Goal: Task Accomplishment & Management: Use online tool/utility

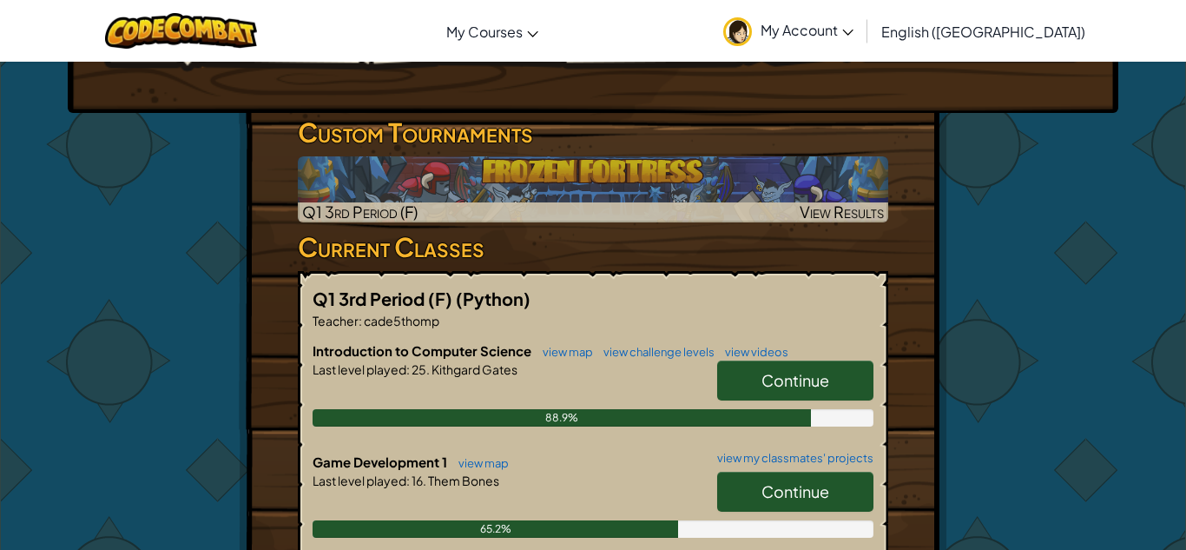
scroll to position [278, 0]
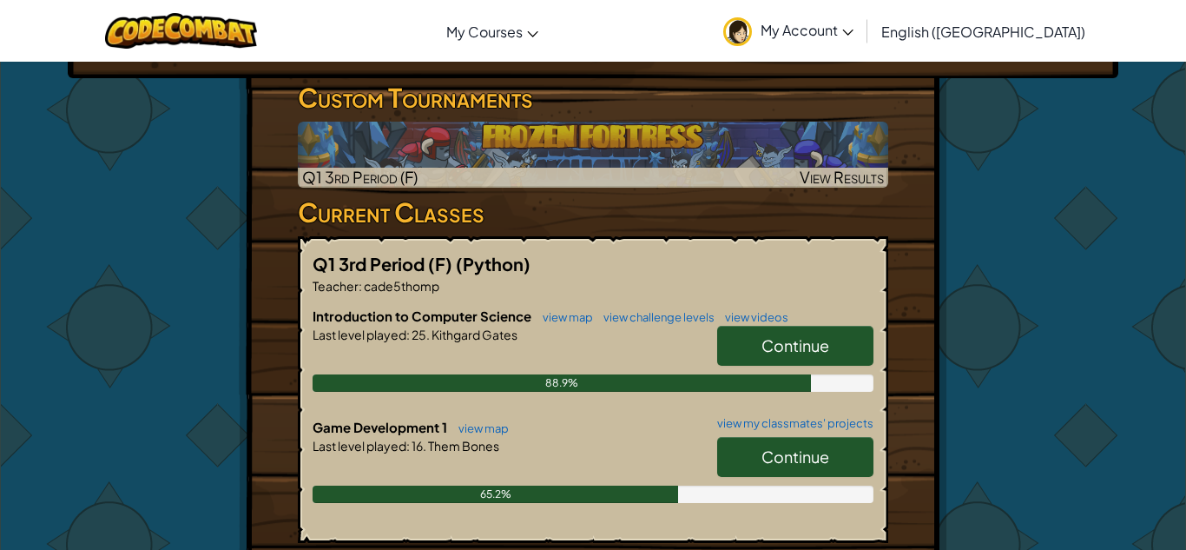
click at [776, 459] on span "Continue" at bounding box center [796, 456] width 68 height 20
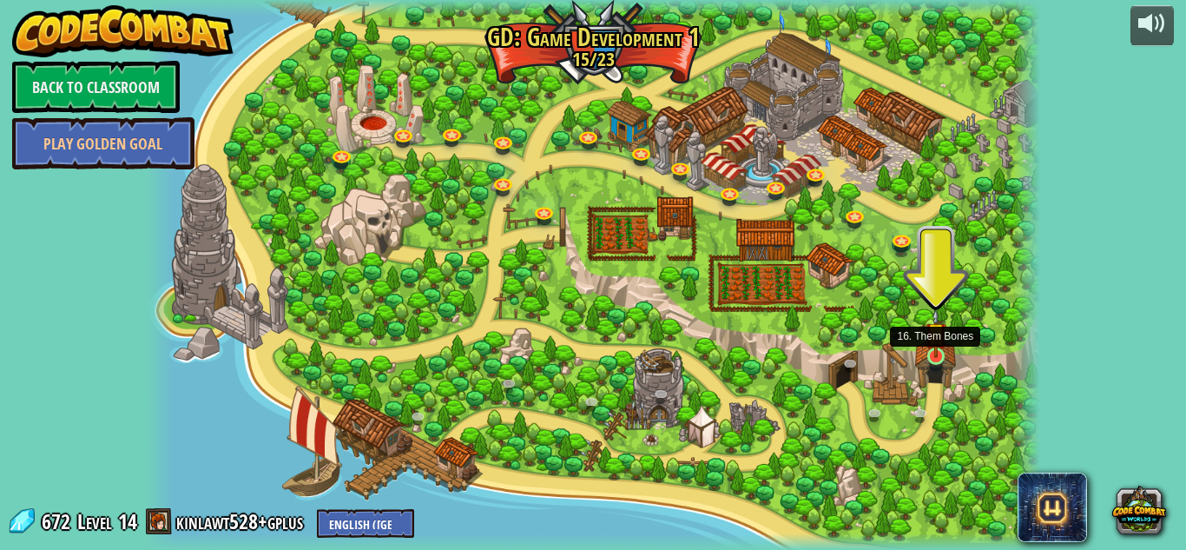
click at [939, 356] on img at bounding box center [937, 332] width 22 height 49
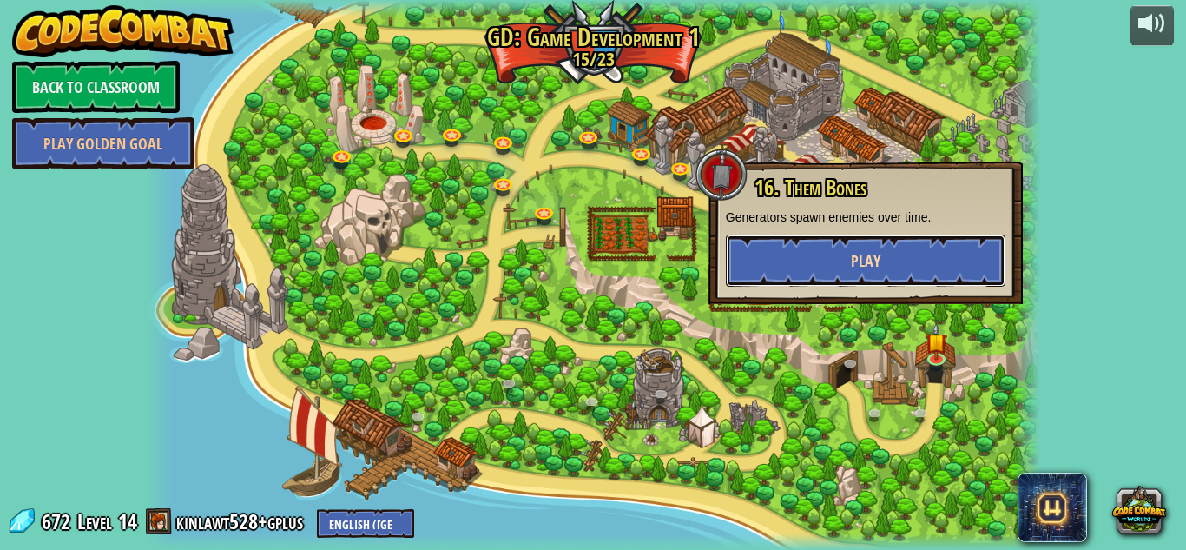
click at [901, 261] on button "Play" at bounding box center [866, 260] width 280 height 52
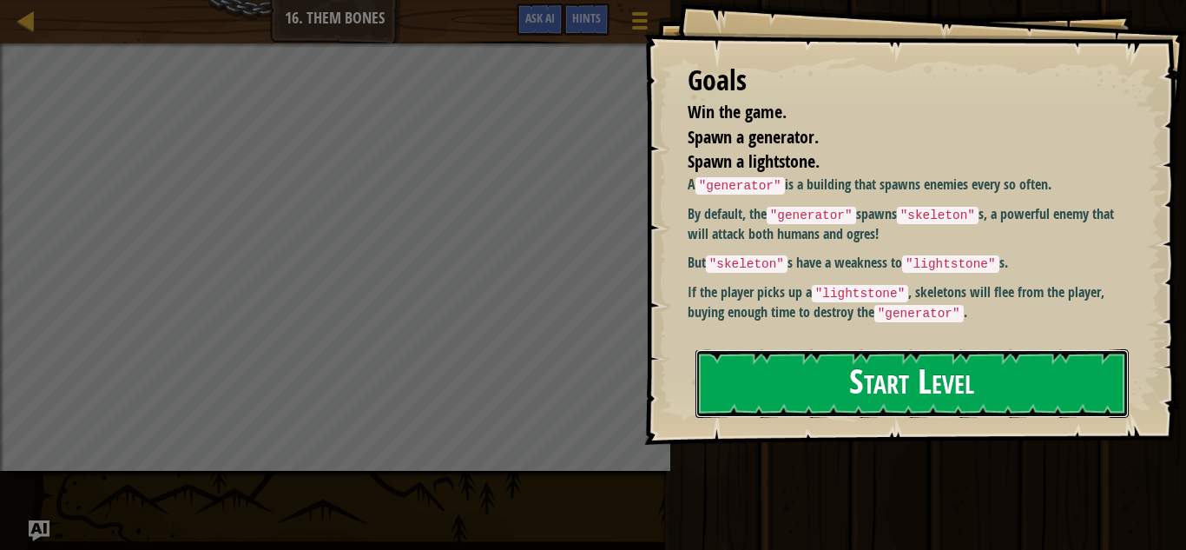
click at [884, 350] on button "Start Level" at bounding box center [912, 383] width 433 height 69
click at [879, 382] on button "Start Level" at bounding box center [912, 383] width 433 height 69
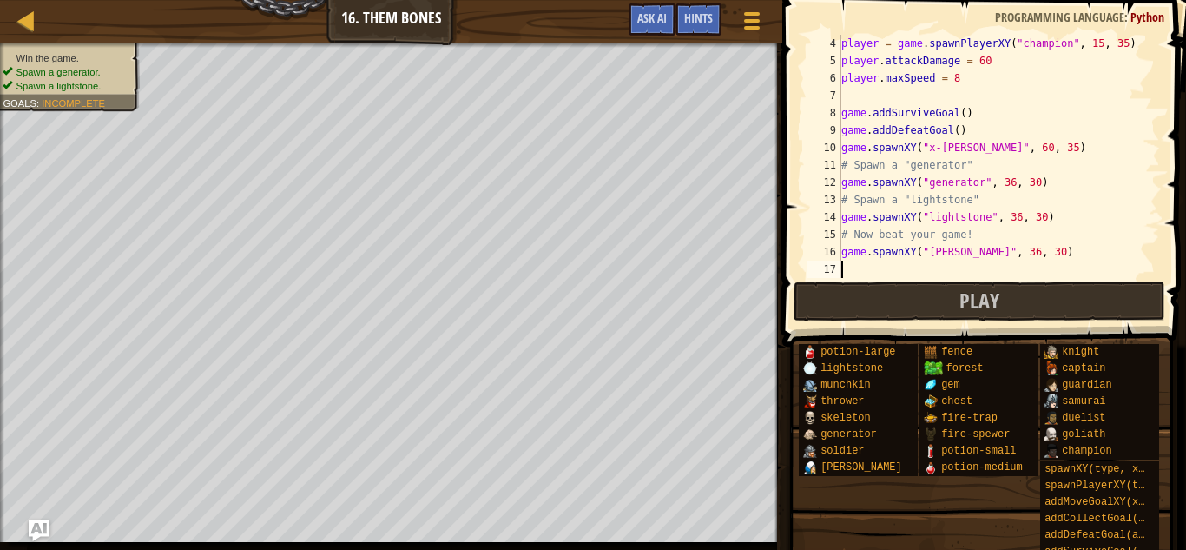
scroll to position [8, 0]
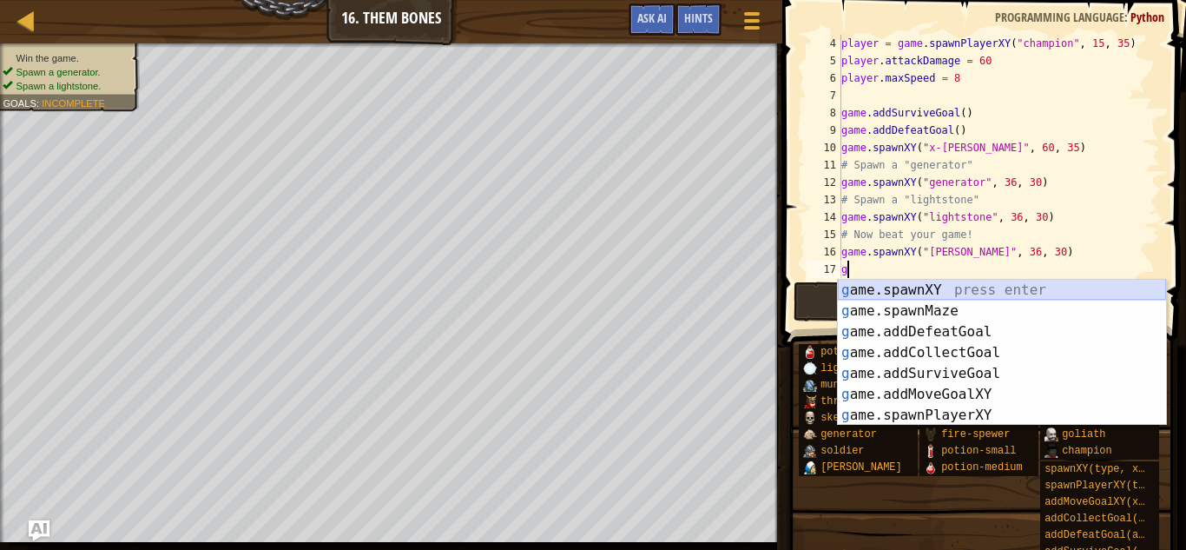
click at [936, 290] on div "g ame.spawnXY press enter g ame.spawnMaze press enter g ame.addDefeatGoal press…" at bounding box center [1002, 374] width 328 height 188
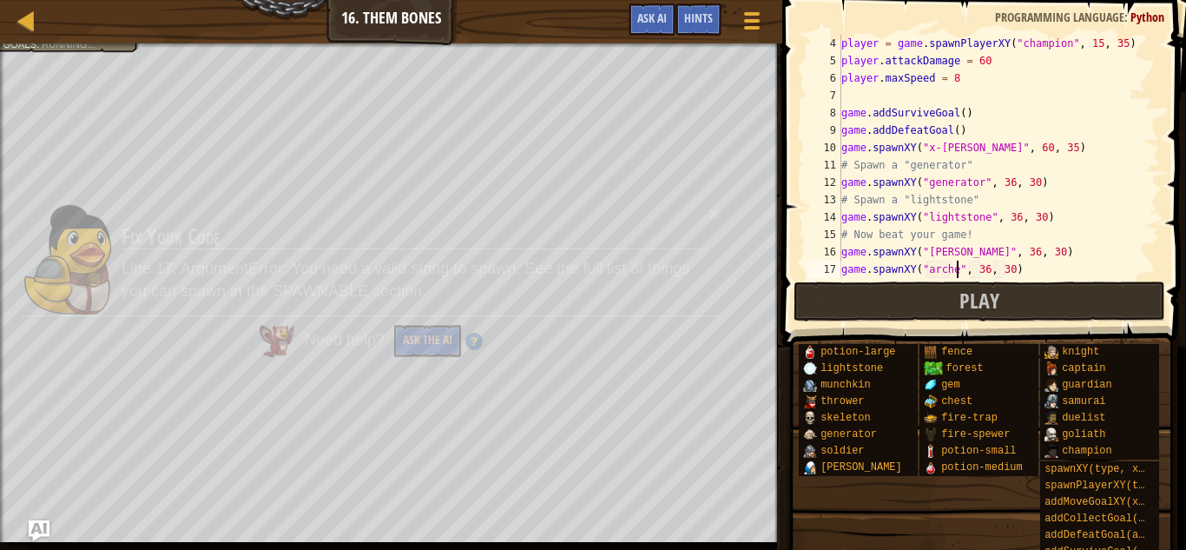
scroll to position [8, 17]
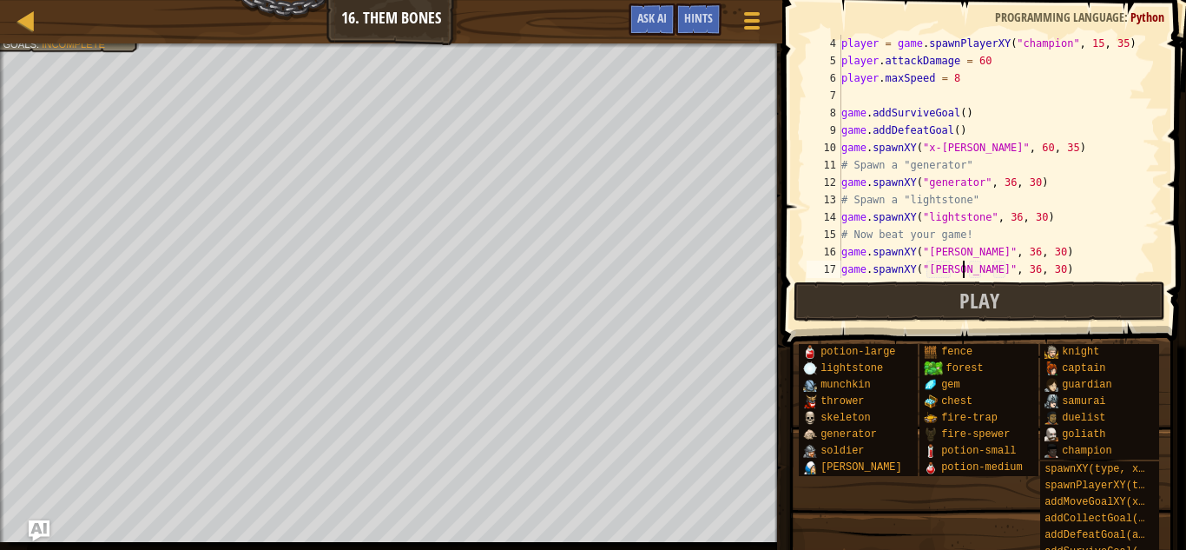
click at [993, 270] on div "player = game . spawnPlayerXY ( "champion" , 15 , 35 ) player . attackDamage = …" at bounding box center [999, 174] width 322 height 278
click at [1017, 271] on div "player = game . spawnPlayerXY ( "champion" , 15 , 35 ) player . attackDamage = …" at bounding box center [999, 174] width 322 height 278
click at [1019, 253] on div "player = game . spawnPlayerXY ( "champion" , 15 , 35 ) player . attackDamage = …" at bounding box center [999, 174] width 322 height 278
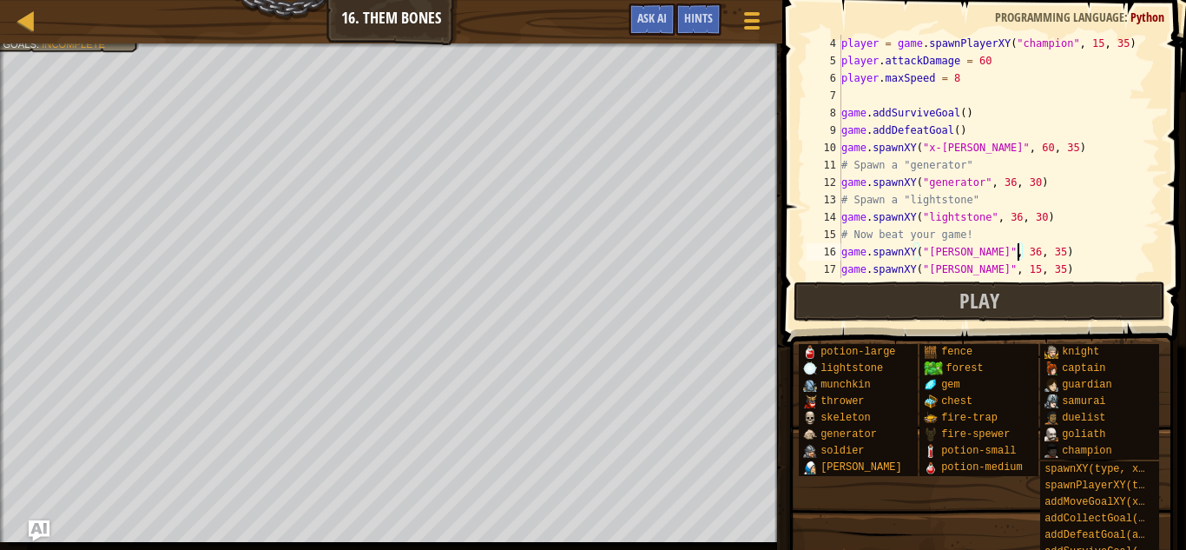
click at [992, 254] on div "player = game . spawnPlayerXY ( "champion" , 15 , 35 ) player . attackDamage = …" at bounding box center [999, 174] width 322 height 278
click at [956, 130] on div "player = game . spawnPlayerXY ( "champion" , 15 , 35 ) player . attackDamage = …" at bounding box center [999, 174] width 322 height 278
type textarea "game.addDefeatGoal(3)"
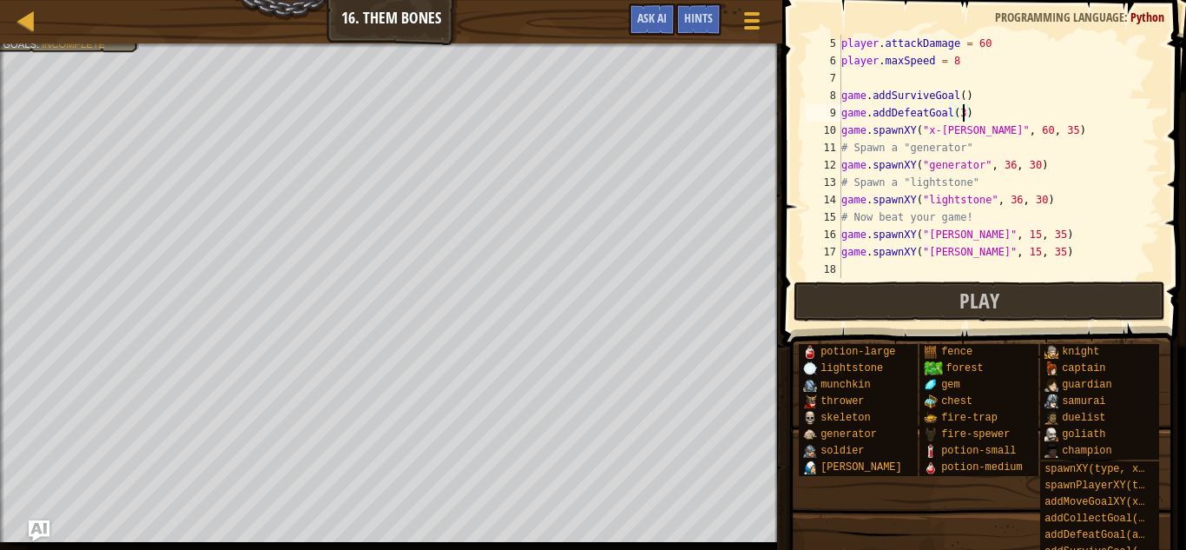
scroll to position [69, 0]
click at [858, 268] on div "player . attackDamage = 60 player . maxSpeed = 8 game . addSurviveGoal ( ) game…" at bounding box center [999, 174] width 322 height 278
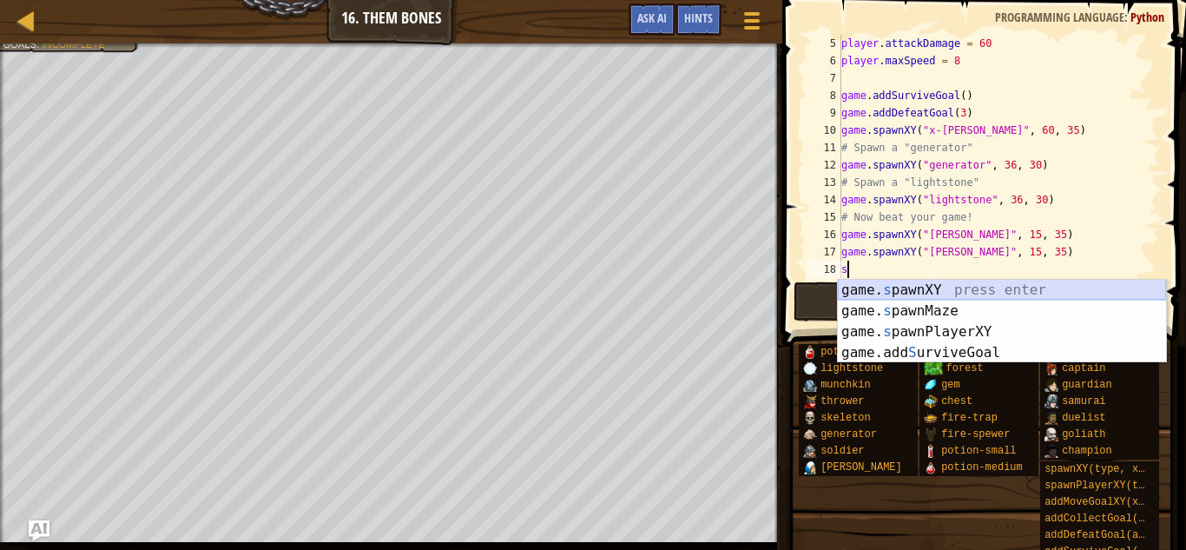
click at [1028, 292] on div "game. s pawnXY press enter game. s pawnMaze press enter game. s pawnPlayerXY pr…" at bounding box center [1002, 342] width 328 height 125
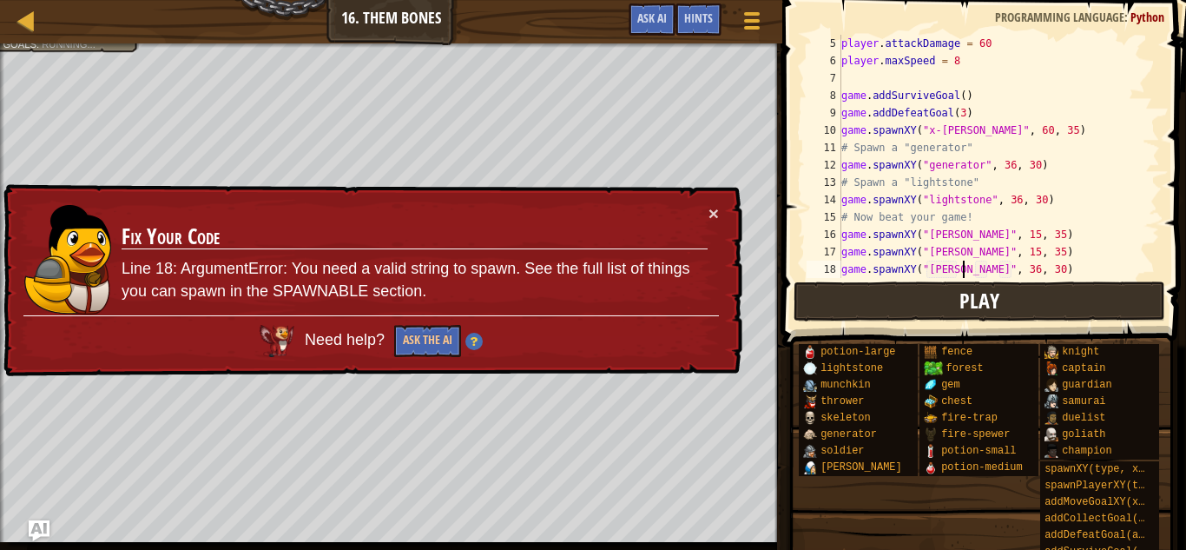
scroll to position [8, 17]
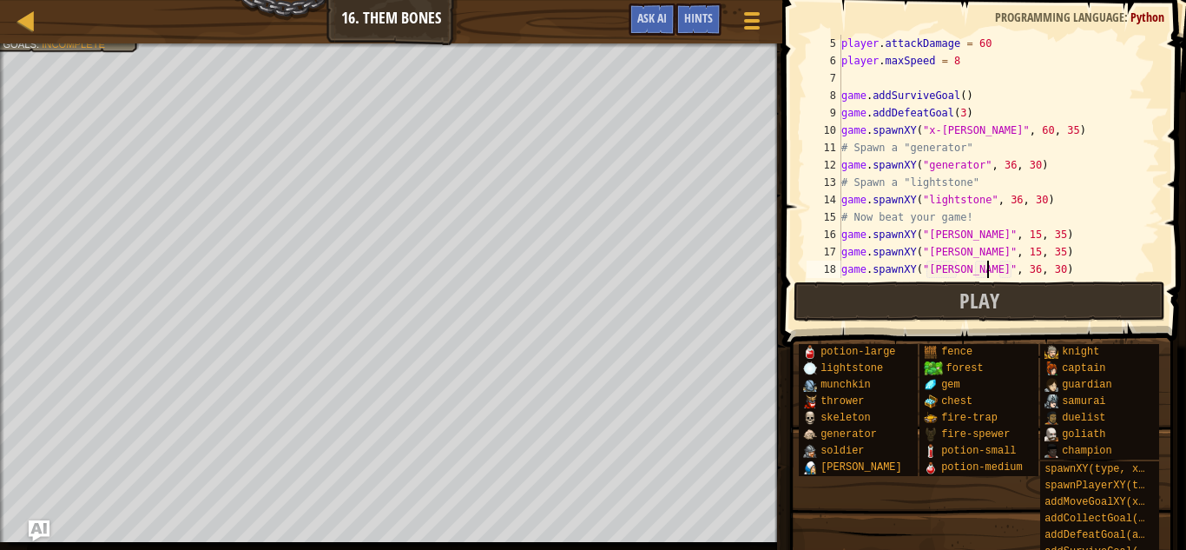
click at [990, 268] on div "player . attackDamage = 60 player . maxSpeed = 8 game . addSurviveGoal ( ) game…" at bounding box center [999, 174] width 322 height 278
click at [1019, 265] on div "player . attackDamage = 60 player . maxSpeed = 8 game . addSurviveGoal ( ) game…" at bounding box center [999, 174] width 322 height 278
type textarea "game.spawnXY("[PERSON_NAME]", 16, 35)"
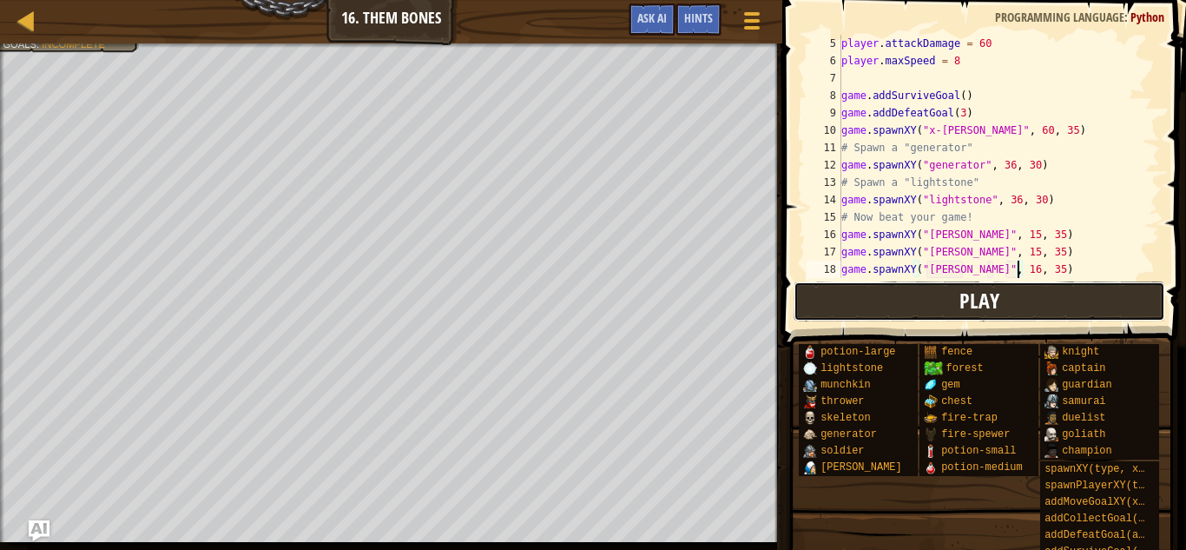
click at [1016, 300] on button "Play" at bounding box center [980, 301] width 372 height 40
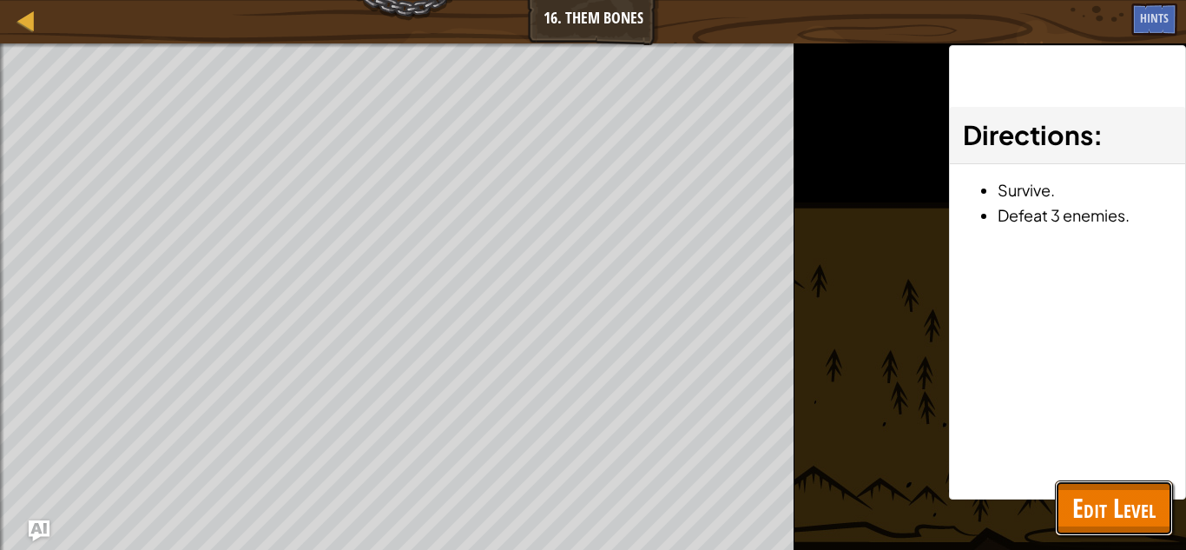
click at [1095, 518] on span "Edit Level" at bounding box center [1113, 508] width 83 height 36
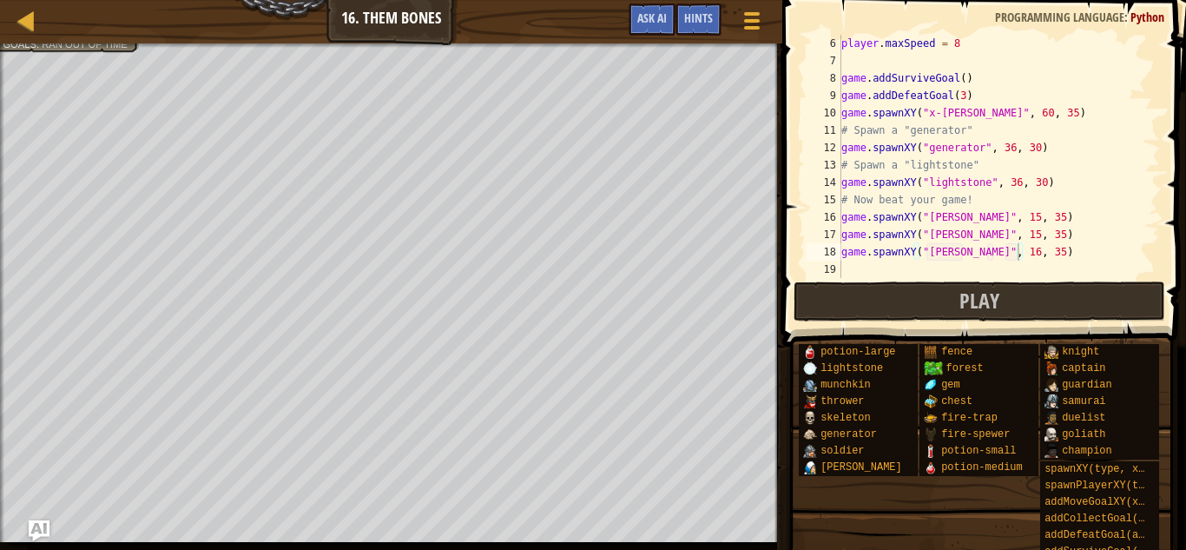
scroll to position [87, 0]
click at [862, 265] on div "player . attackDamage = 60 player . maxSpeed = 8 game . addSurviveGoal ( ) game…" at bounding box center [999, 156] width 322 height 278
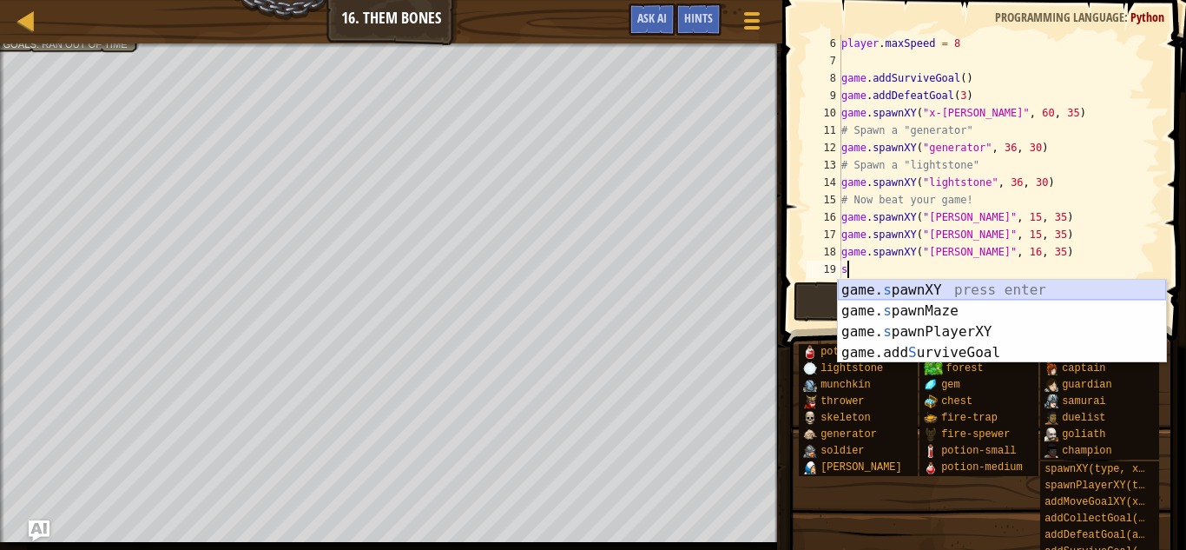
click at [919, 290] on div "game. s pawnXY press enter game. s pawnMaze press enter game. s pawnPlayerXY pr…" at bounding box center [1002, 342] width 328 height 125
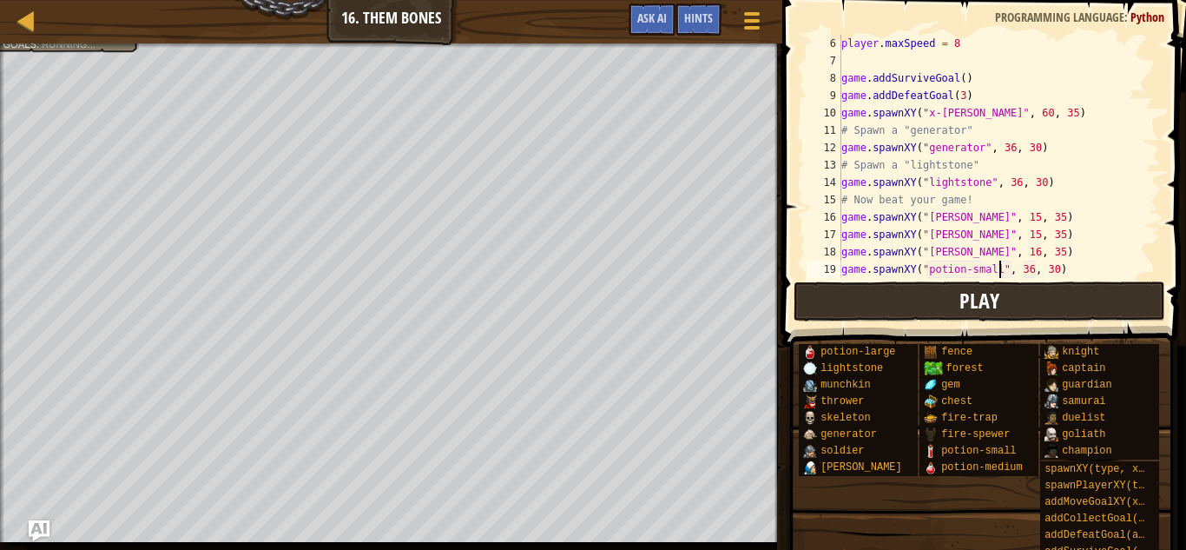
scroll to position [8, 23]
click at [1030, 265] on div "player . maxSpeed = 8 game . addSurviveGoal ( ) game . addDefeatGoal ( 3 ) game…" at bounding box center [999, 174] width 322 height 278
click at [1057, 271] on div "player . maxSpeed = 8 game . addSurviveGoal ( ) game . addDefeatGoal ( 3 ) game…" at bounding box center [999, 174] width 322 height 278
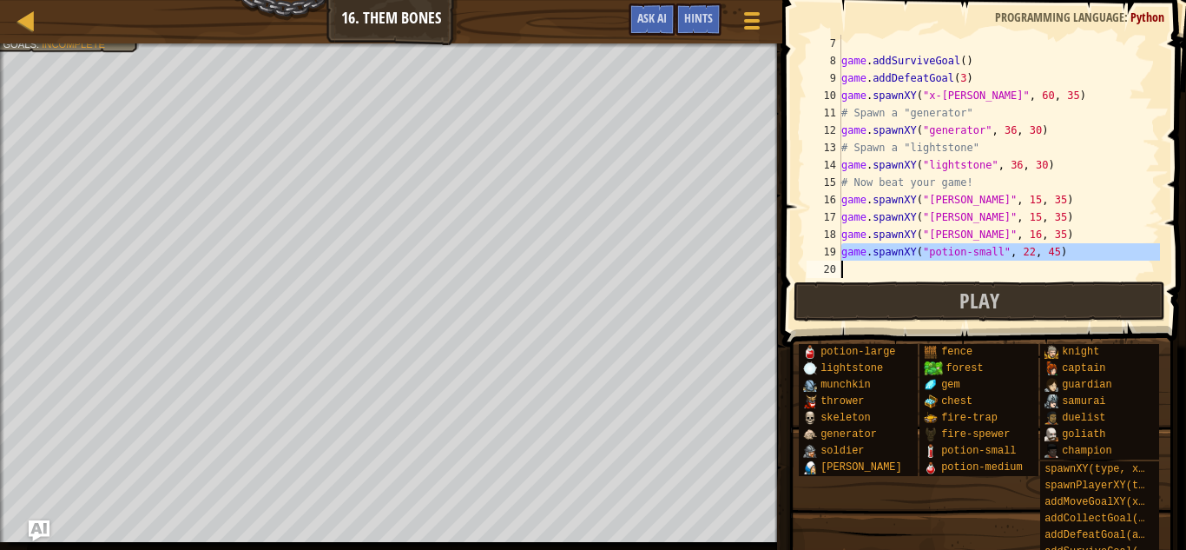
scroll to position [104, 0]
drag, startPoint x: 841, startPoint y: 268, endPoint x: 1055, endPoint y: 252, distance: 215.1
click at [1055, 252] on div "game.spawnXY("potion-small", 22, 45) 7 8 9 10 11 12 13 14 15 16 17 18 19 20 gam…" at bounding box center [981, 156] width 357 height 243
type textarea "V"
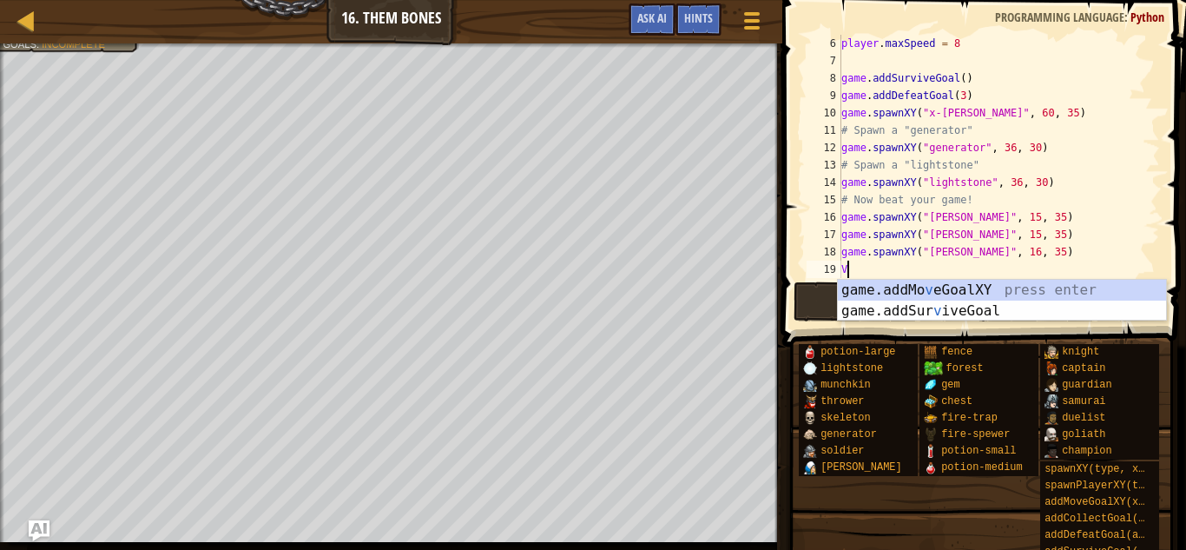
scroll to position [87, 0]
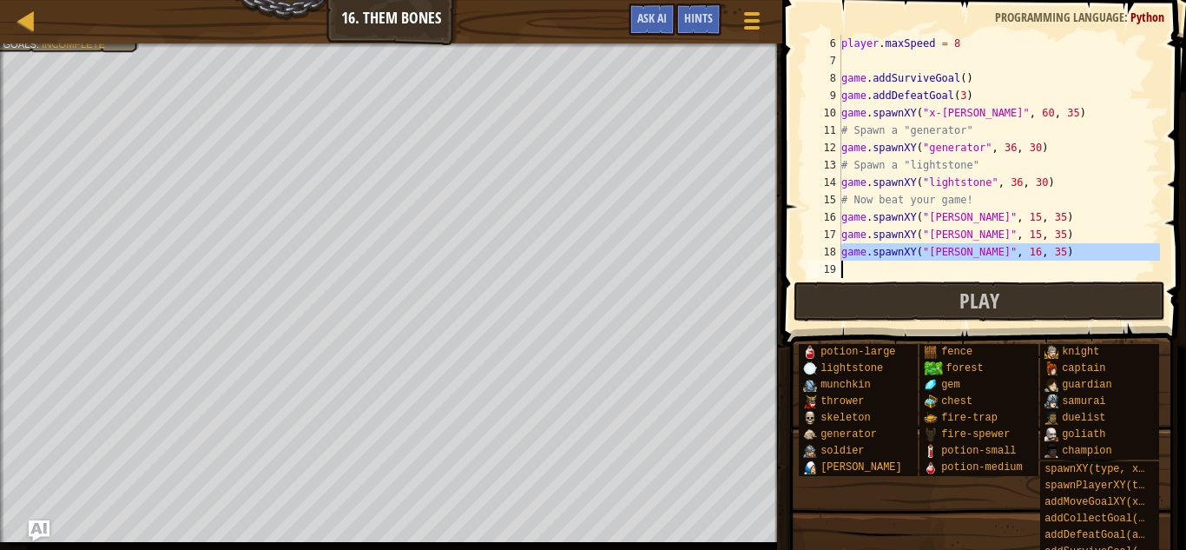
drag, startPoint x: 842, startPoint y: 247, endPoint x: 1043, endPoint y: 264, distance: 201.3
click at [1043, 264] on div "player . maxSpeed = 8 game . addSurviveGoal ( ) game . addDefeatGoal ( 3 ) game…" at bounding box center [999, 174] width 322 height 278
type textarea "game.spawnXY("[PERSON_NAME]", 16, 35)"
click at [992, 270] on div "player . maxSpeed = 8 game . addSurviveGoal ( ) game . addDefeatGoal ( 3 ) game…" at bounding box center [999, 156] width 322 height 243
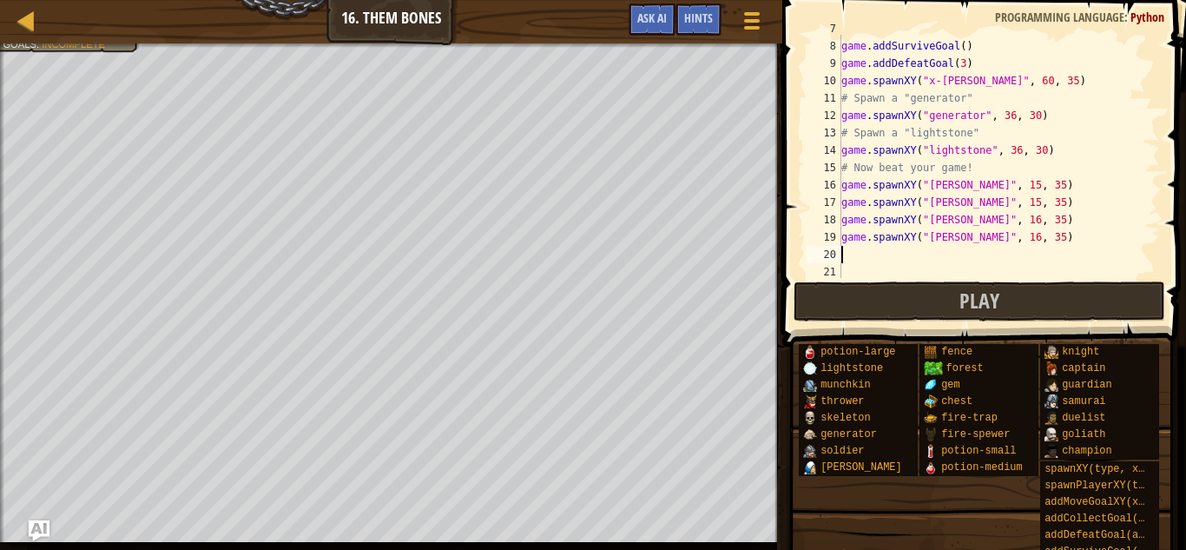
scroll to position [122, 0]
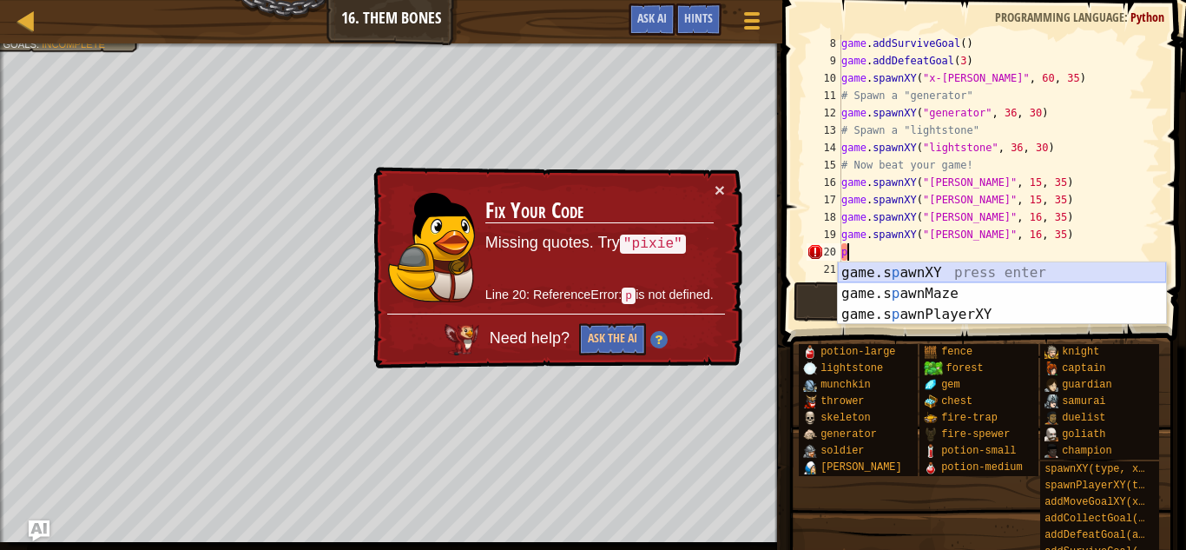
click at [929, 272] on div "game.s p awnXY press enter game.s p awnMaze press enter game.s p awnPlayerXY pr…" at bounding box center [1002, 314] width 328 height 104
type textarea "game.spawnXY("fence", 36, 30)"
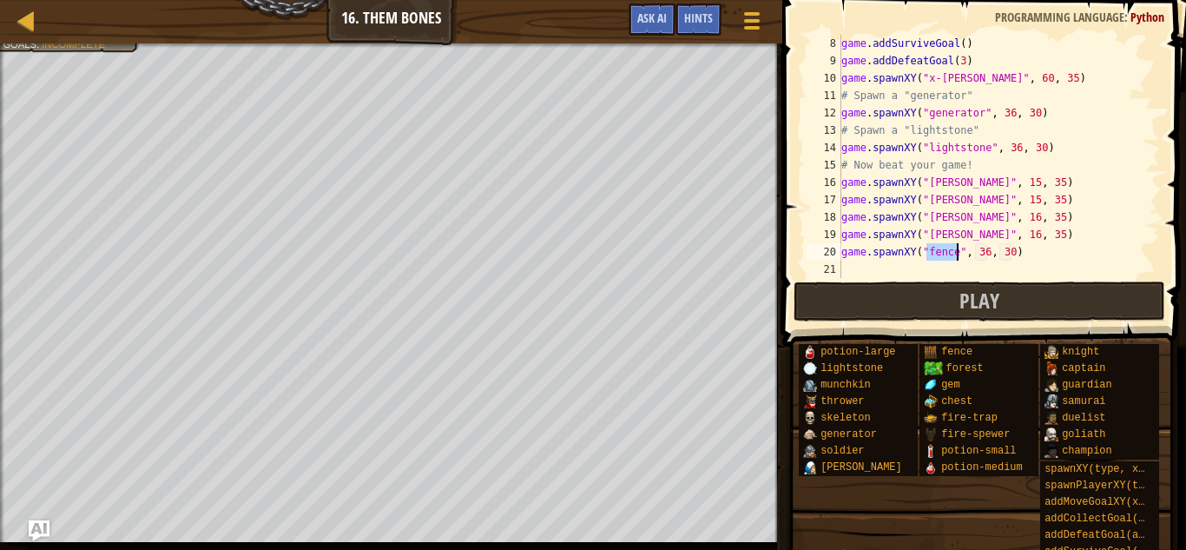
click at [911, 274] on div "game . addSurviveGoal ( ) game . addDefeatGoal ( 3 ) game . spawnXY ( "x-[PERSO…" at bounding box center [999, 174] width 322 height 278
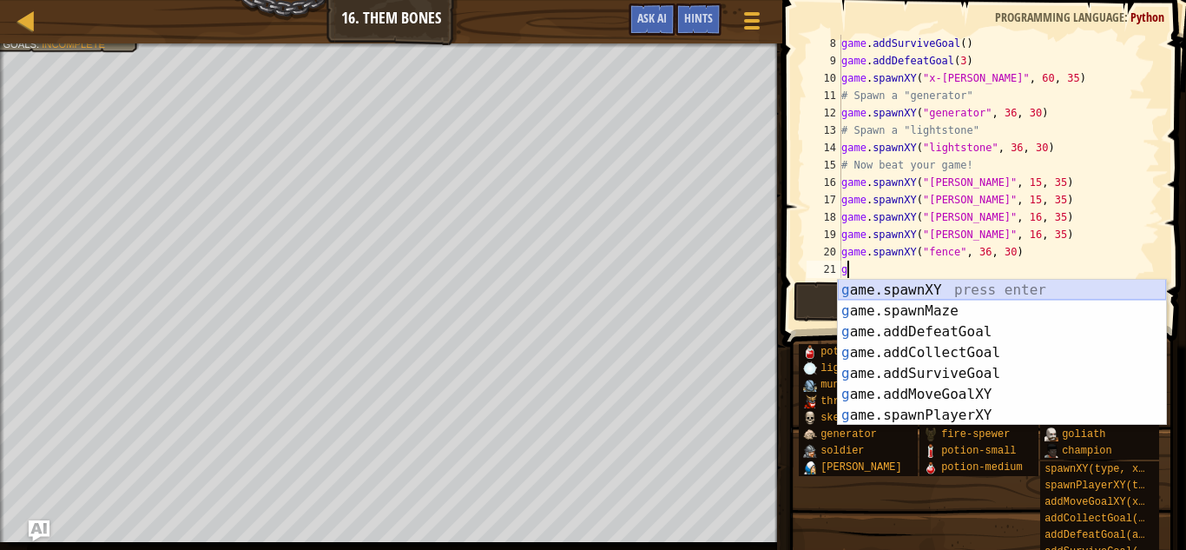
click at [918, 289] on div "g ame.spawnXY press enter g ame.spawnMaze press enter g ame.addDefeatGoal press…" at bounding box center [1002, 374] width 328 height 188
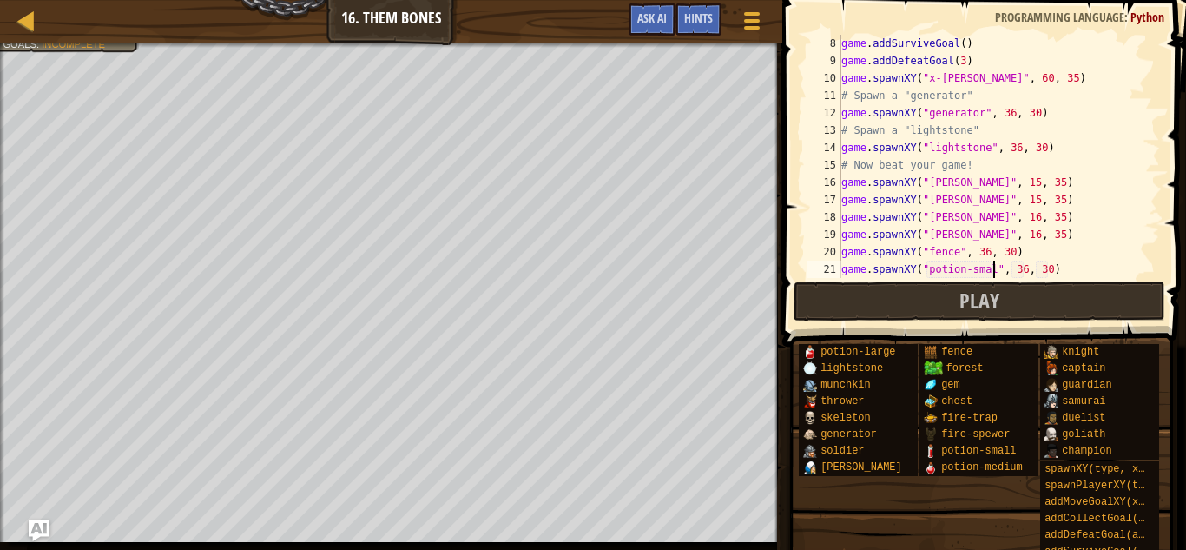
scroll to position [8, 23]
click at [956, 250] on div "game . addSurviveGoal ( ) game . addDefeatGoal ( 3 ) game . spawnXY ( "x-[PERSO…" at bounding box center [999, 174] width 322 height 278
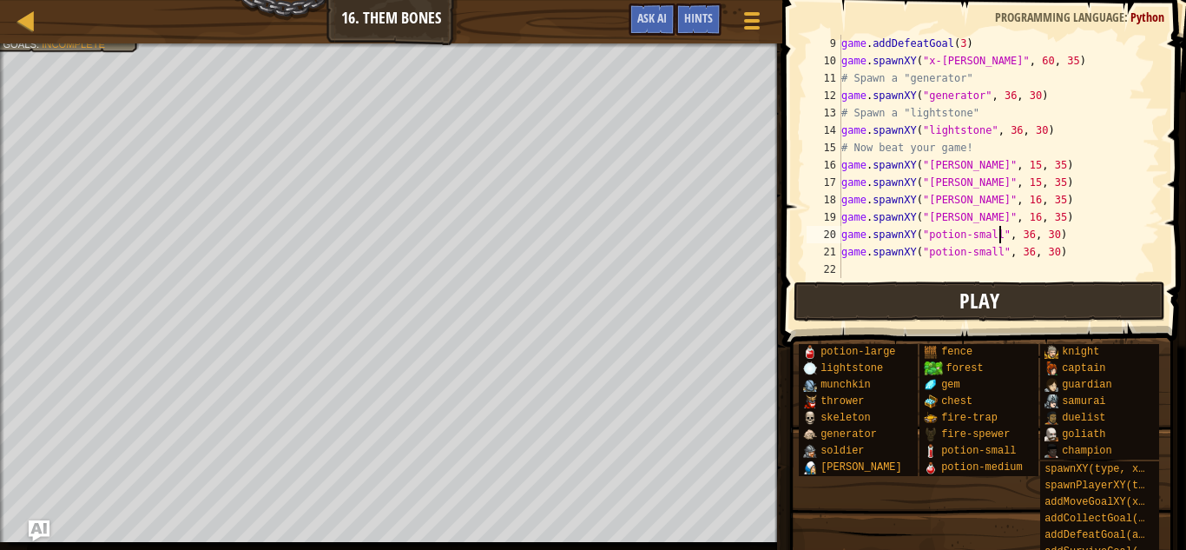
scroll to position [139, 0]
type textarea "game.spawnXY("potion-small", 36, 30)"
click at [899, 279] on span at bounding box center [986, 149] width 418 height 398
click at [901, 262] on div "game . addDefeatGoal ( 3 ) game . spawnXY ( "x-[PERSON_NAME]" , 60 , 35 ) # Spa…" at bounding box center [999, 174] width 322 height 278
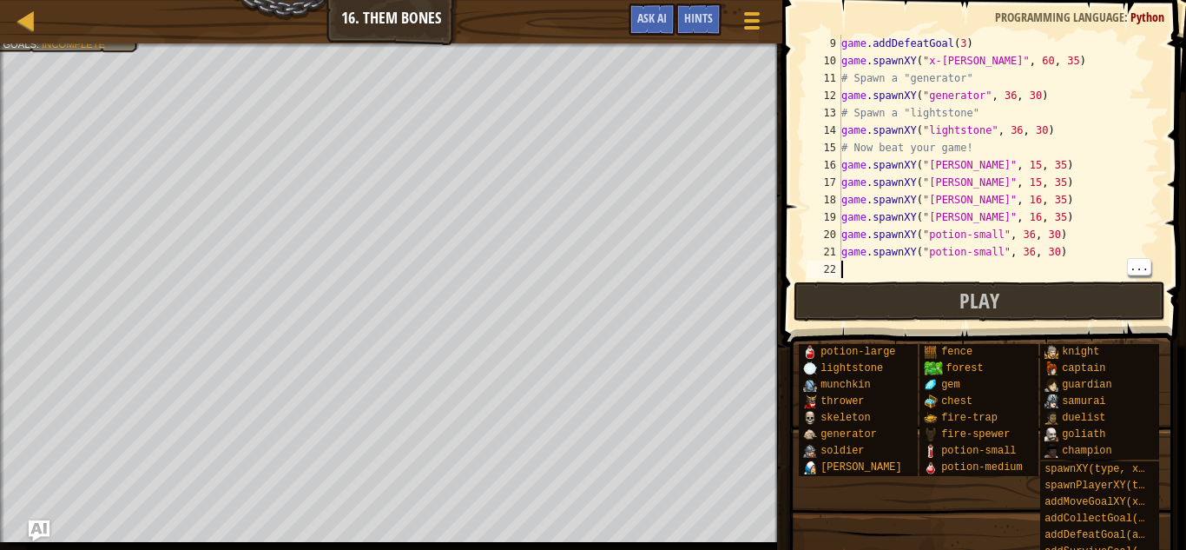
click at [1028, 237] on div "game . addDefeatGoal ( 3 ) game . spawnXY ( "x-[PERSON_NAME]" , 60 , 35 ) # Spa…" at bounding box center [999, 174] width 322 height 278
click at [1052, 233] on div "game . addDefeatGoal ( 3 ) game . spawnXY ( "x-[PERSON_NAME]" , 60 , 35 ) # Spa…" at bounding box center [999, 174] width 322 height 278
click at [1022, 254] on div "game . addDefeatGoal ( 3 ) game . spawnXY ( "x-[PERSON_NAME]" , 60 , 35 ) # Spa…" at bounding box center [999, 174] width 322 height 278
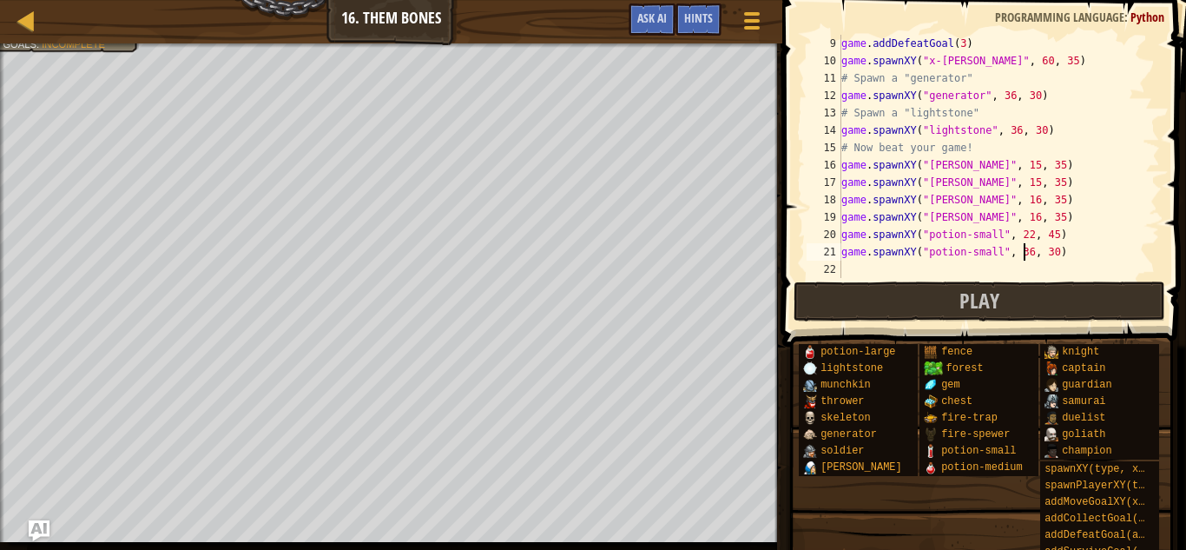
click at [1031, 255] on div "game . addDefeatGoal ( 3 ) game . spawnXY ( "x-[PERSON_NAME]" , 60 , 35 ) # Spa…" at bounding box center [999, 174] width 322 height 278
click at [1056, 252] on div "game . addDefeatGoal ( 3 ) game . spawnXY ( "x-[PERSON_NAME]" , 60 , 35 ) # Spa…" at bounding box center [999, 174] width 322 height 278
type textarea "game.spawnXY("potion-small", 24, 18)"
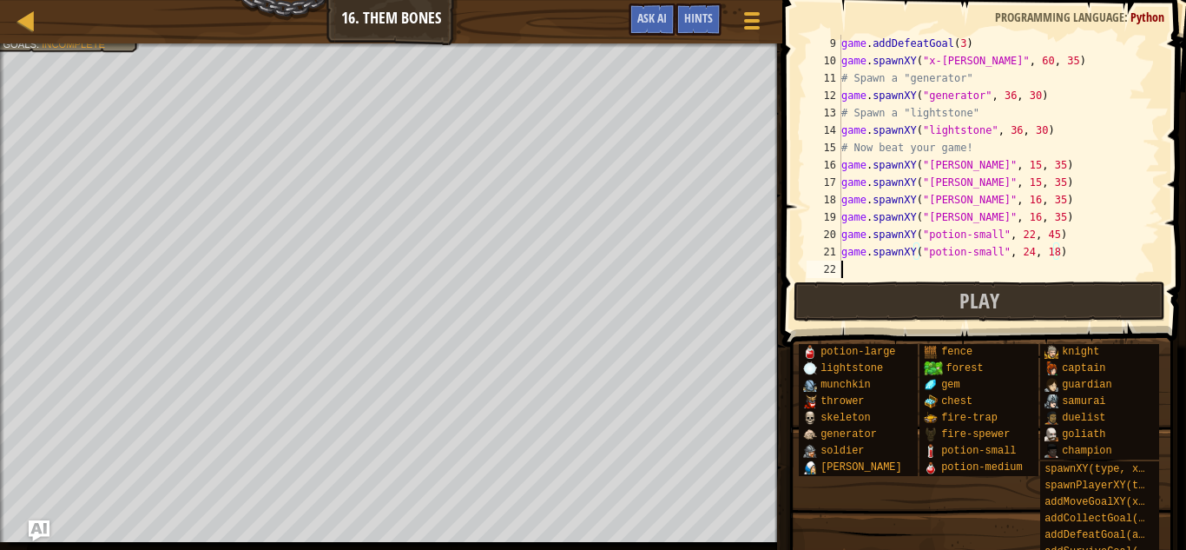
click at [850, 267] on div "game . addDefeatGoal ( 3 ) game . spawnXY ( "x-[PERSON_NAME]" , 60 , 35 ) # Spa…" at bounding box center [999, 174] width 322 height 278
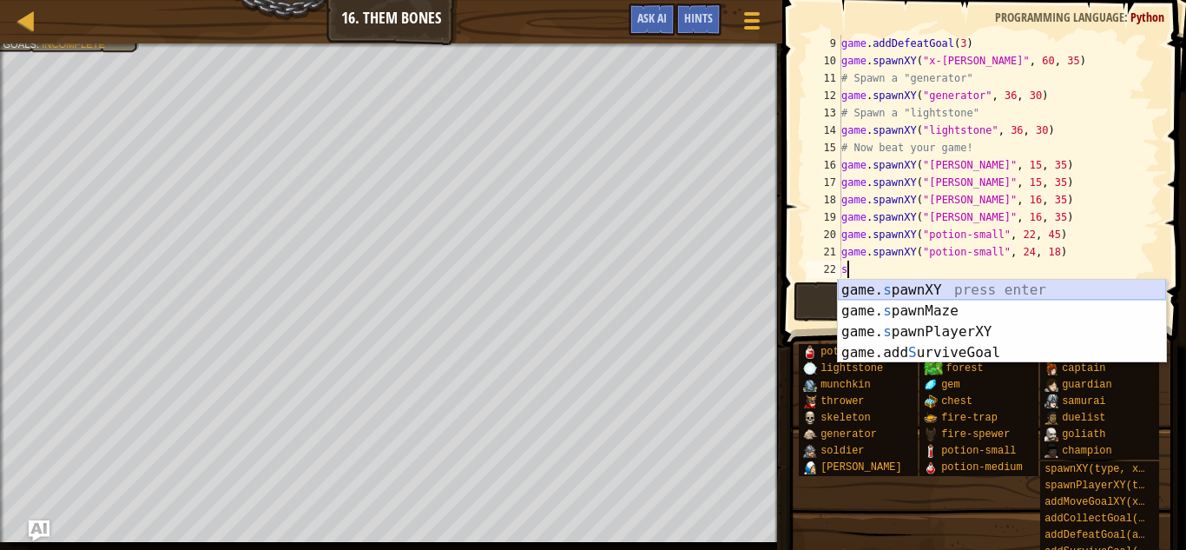
click at [861, 283] on div "game. s pawnXY press enter game. s pawnMaze press enter game. s pawnPlayerXY pr…" at bounding box center [1002, 342] width 328 height 125
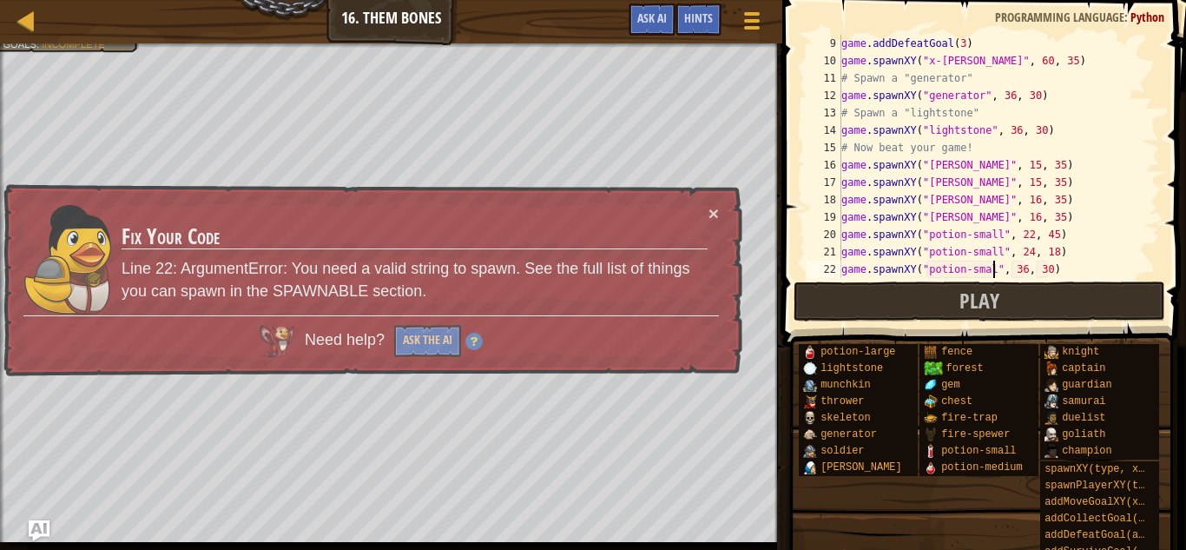
scroll to position [8, 23]
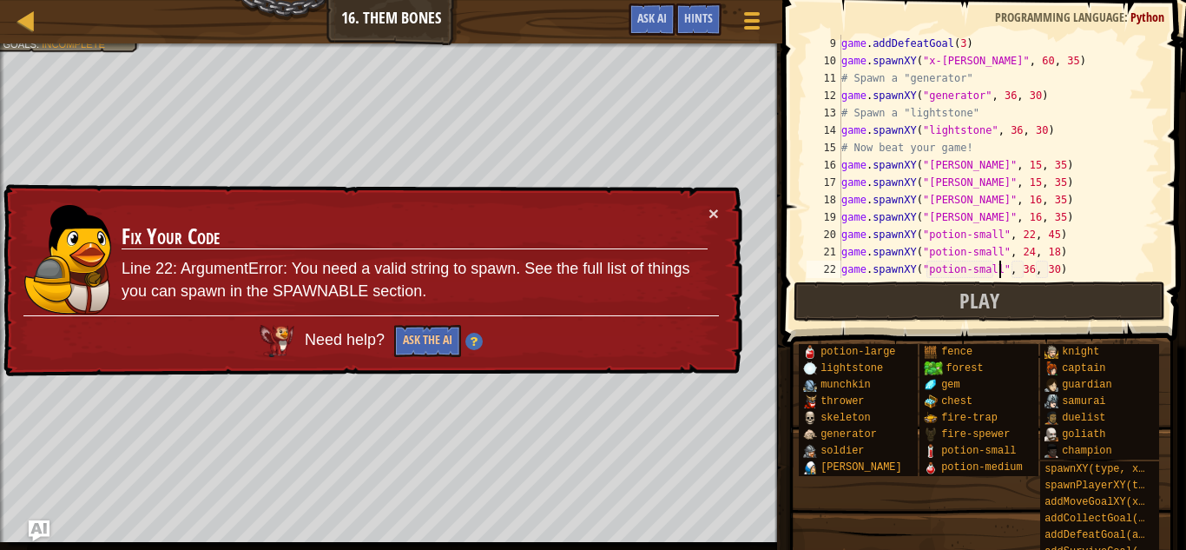
click at [1028, 269] on div "game . addDefeatGoal ( 3 ) game . spawnXY ( "x-[PERSON_NAME]" , 60 , 35 ) # Spa…" at bounding box center [999, 174] width 322 height 278
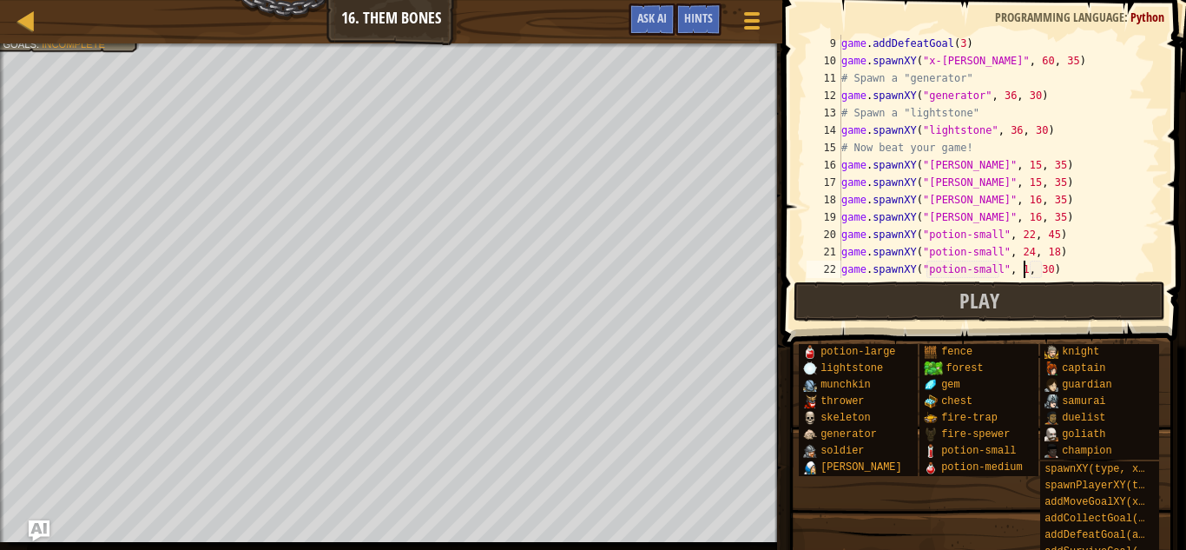
scroll to position [8, 27]
click at [1052, 266] on div "game . addDefeatGoal ( 3 ) game . spawnXY ( "x-[PERSON_NAME]" , 60 , 35 ) # Spa…" at bounding box center [999, 174] width 322 height 278
type textarea "game.spawnXY("potion-small", 11, 20)"
click at [977, 311] on span "Play" at bounding box center [980, 301] width 40 height 28
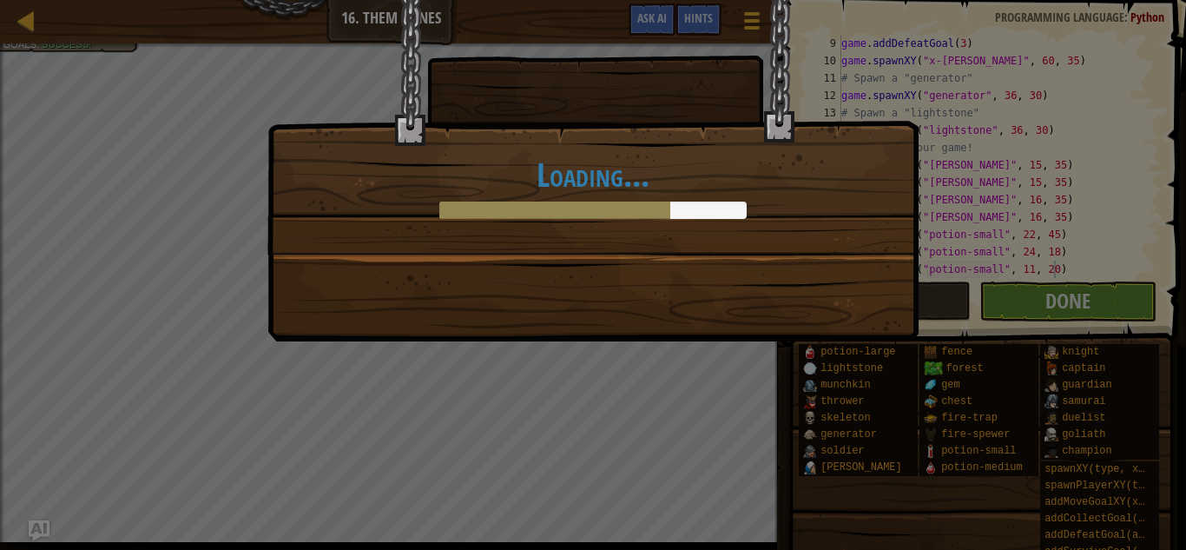
click at [1066, 304] on div "Loading..." at bounding box center [593, 275] width 1186 height 550
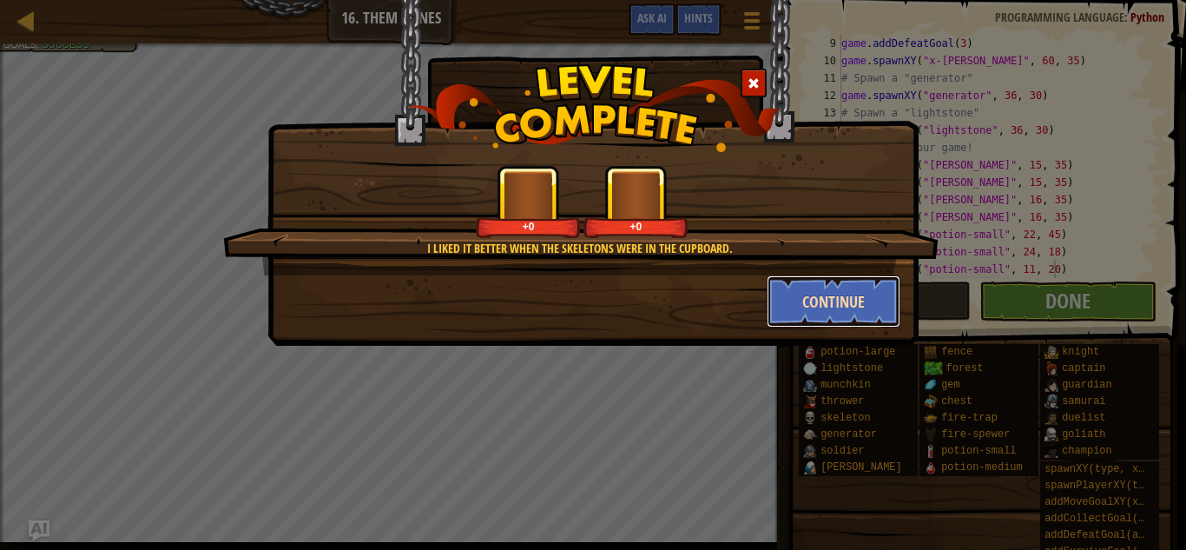
click at [814, 301] on button "Continue" at bounding box center [834, 301] width 135 height 52
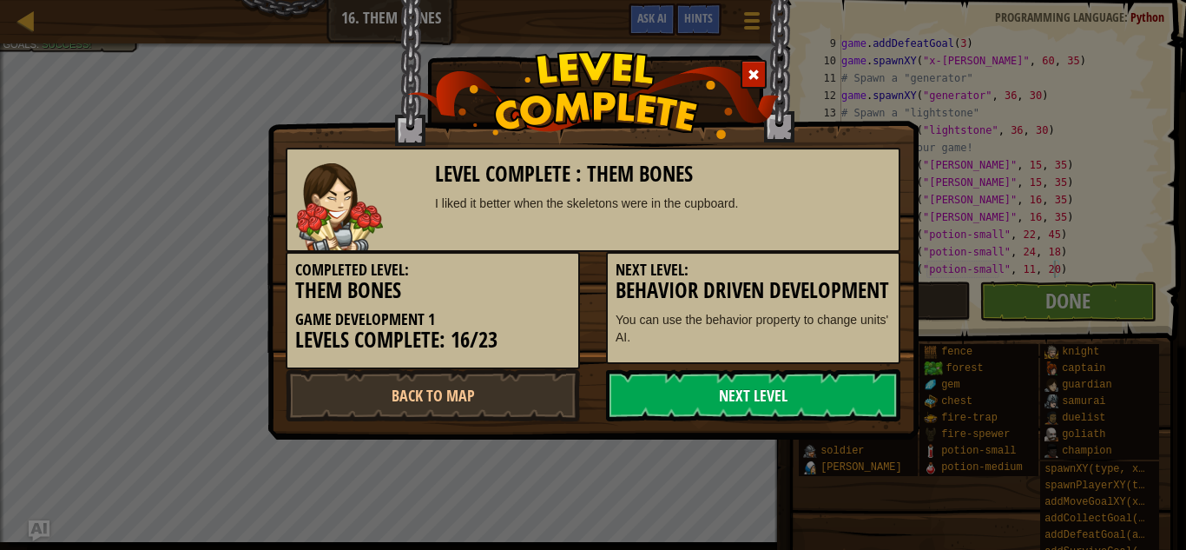
click at [801, 404] on link "Next Level" at bounding box center [753, 395] width 294 height 52
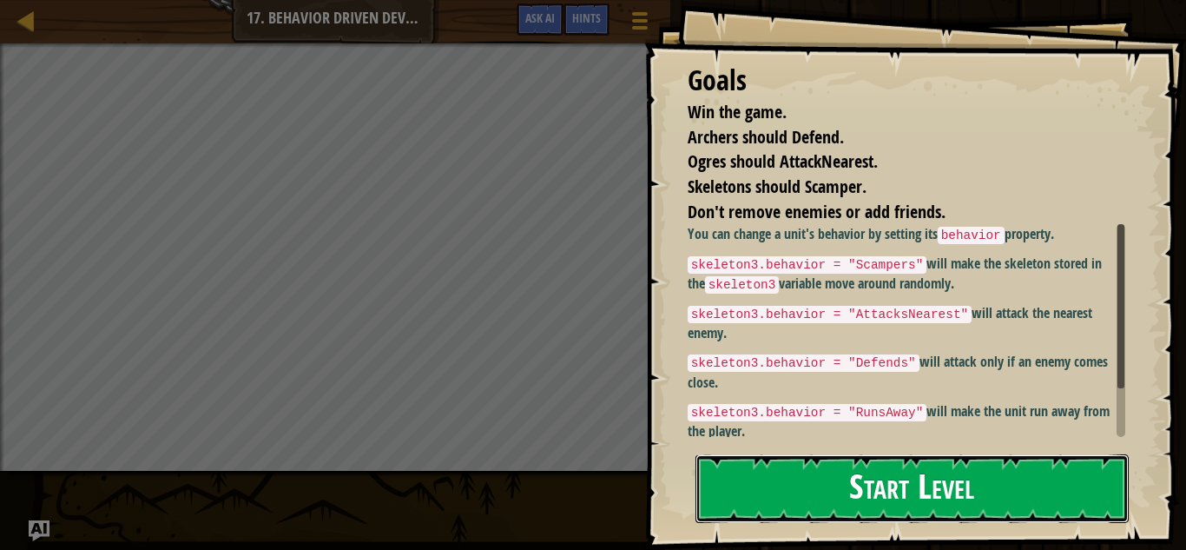
click at [769, 478] on button "Start Level" at bounding box center [912, 488] width 433 height 69
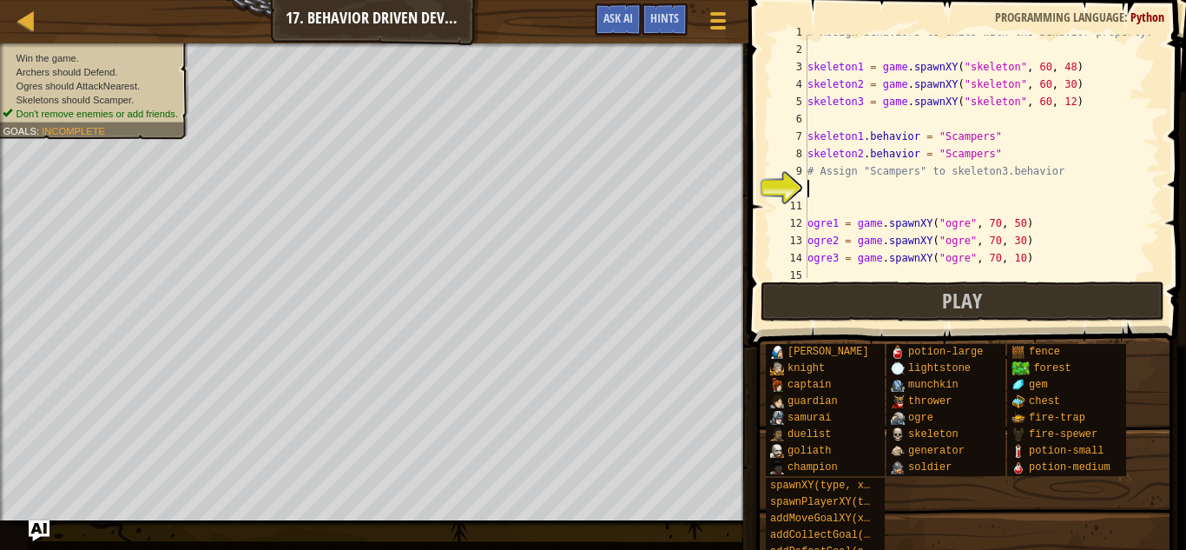
scroll to position [35, 0]
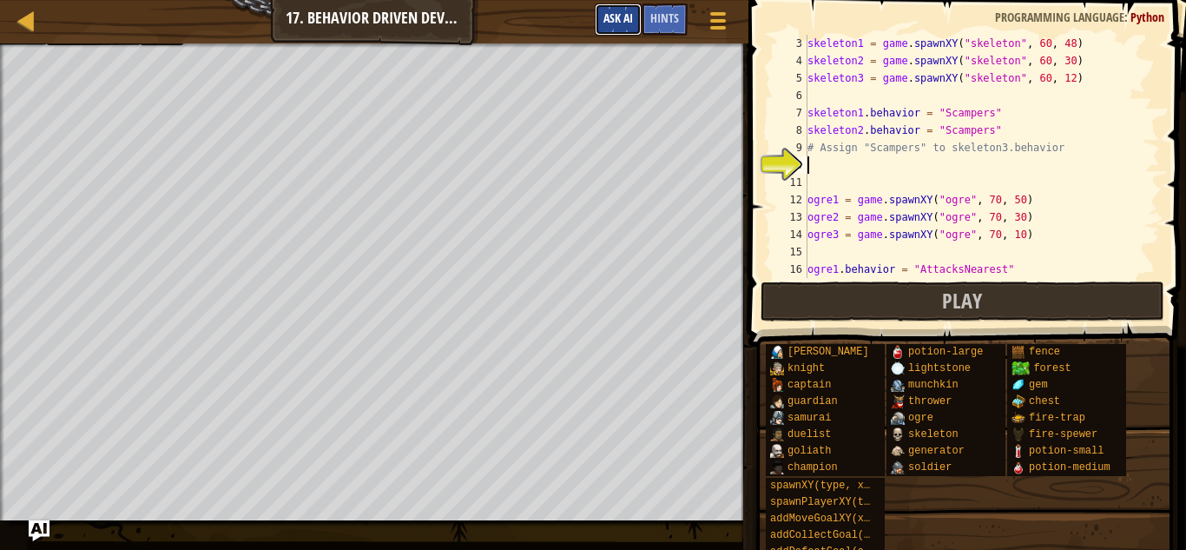
click at [605, 20] on span "Ask AI" at bounding box center [619, 18] width 30 height 16
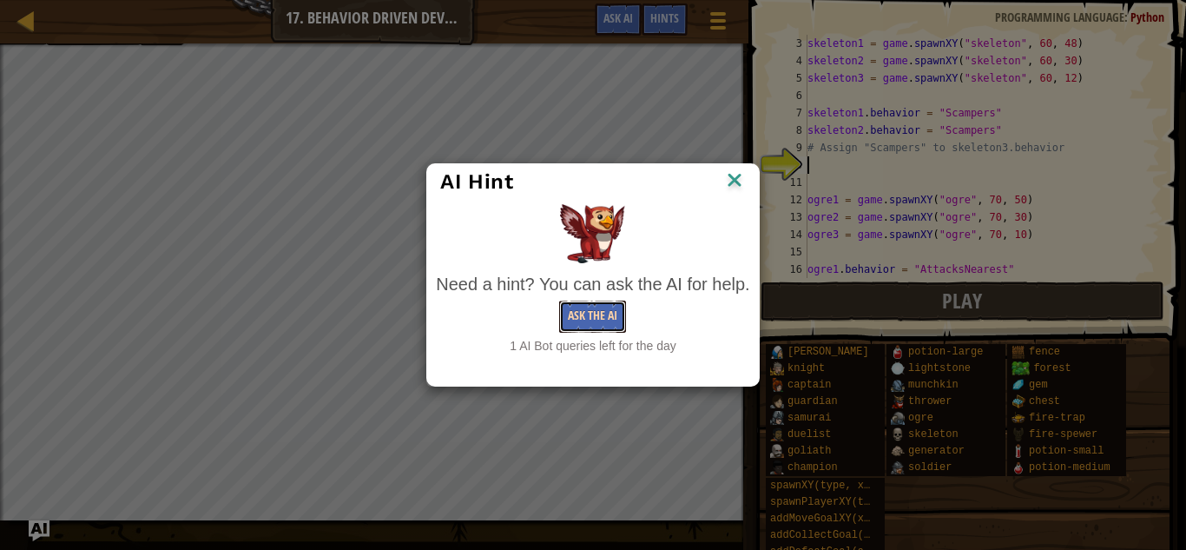
click at [584, 315] on button "Ask the AI" at bounding box center [592, 316] width 67 height 32
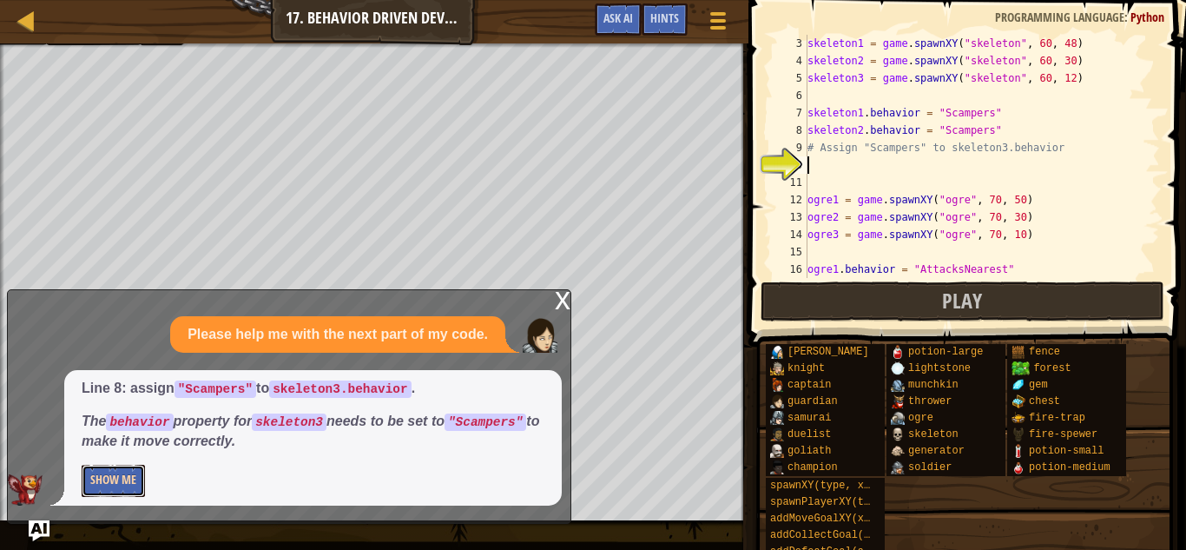
click at [118, 478] on button "Show Me" at bounding box center [113, 481] width 63 height 32
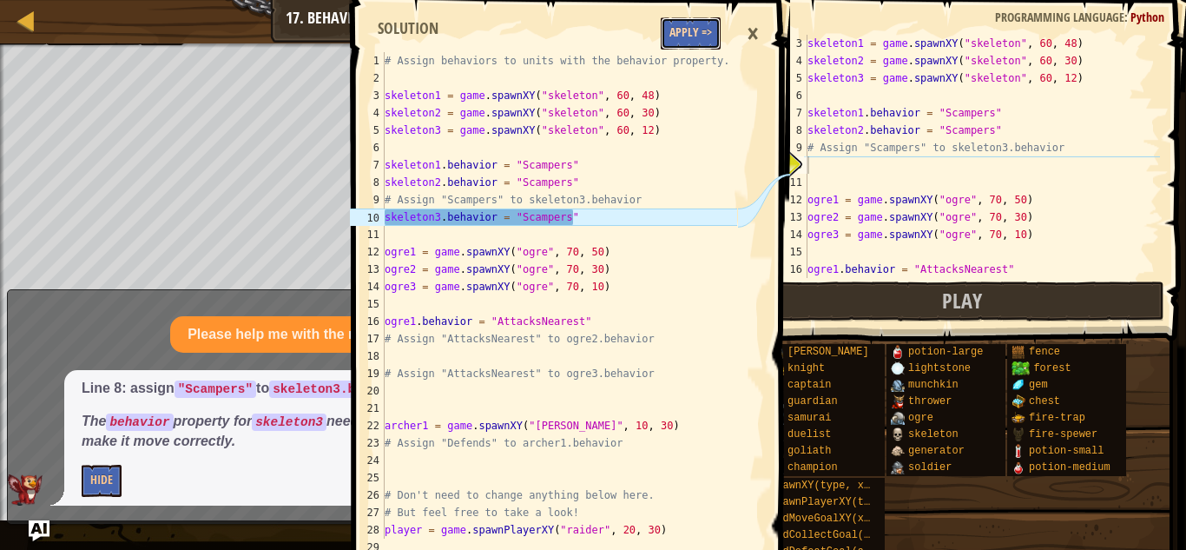
click at [709, 34] on button "Apply =>" at bounding box center [691, 33] width 60 height 32
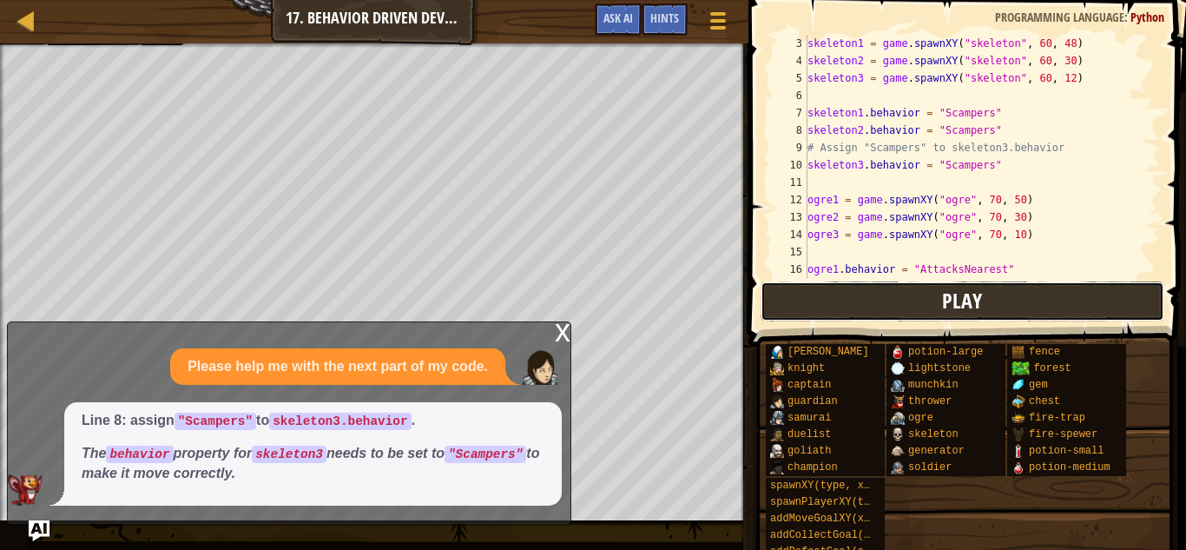
click at [939, 294] on button "Play" at bounding box center [963, 301] width 405 height 40
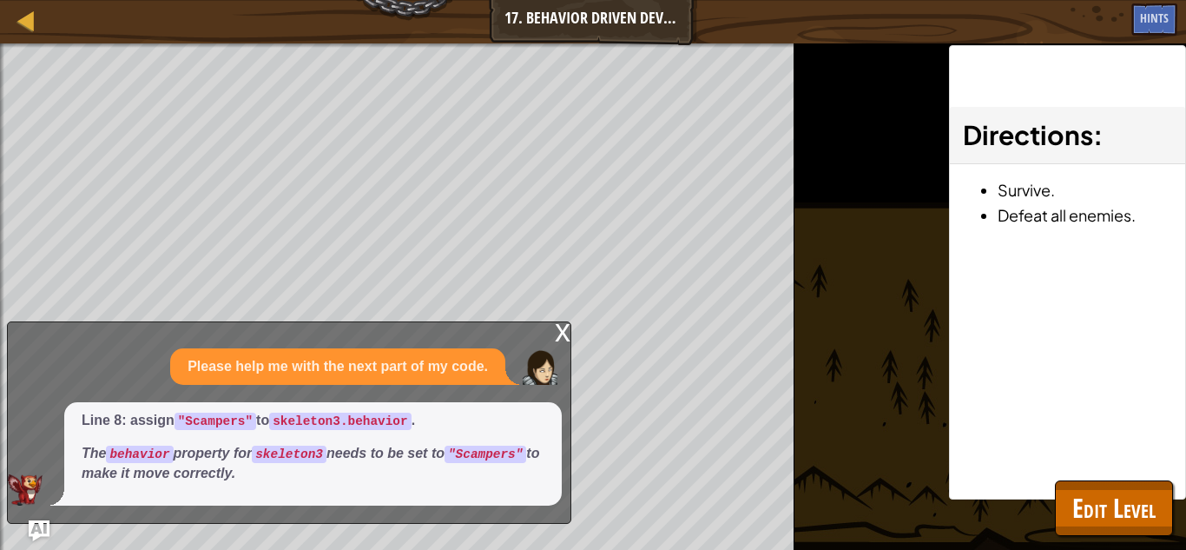
click at [551, 322] on div "x Please help me with the next part of my code. Line 8: assign "Scampers" to sk…" at bounding box center [289, 422] width 564 height 202
click at [564, 327] on div "x" at bounding box center [563, 330] width 16 height 17
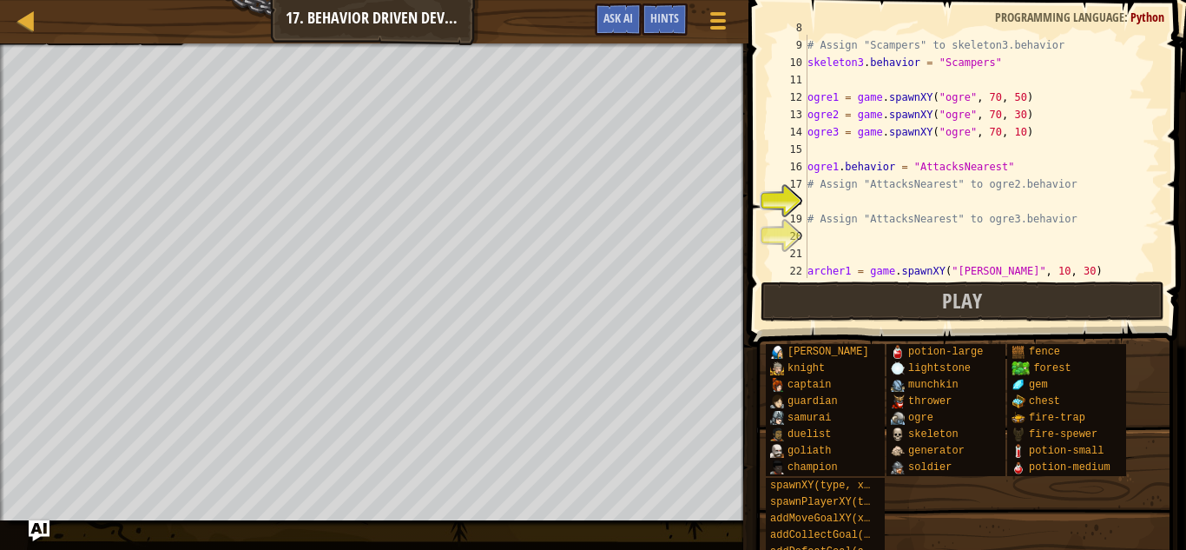
click at [1019, 210] on div "skeleton2 . behavior = "Scampers" # Assign "Scampers" to skeleton3.behavior ske…" at bounding box center [982, 158] width 356 height 278
type textarea "# Assign "AttacksNearest" to ogre3.behavior"
click at [1029, 193] on div "# Assign "Scampers" to skeleton3.behavior skeleton3 . behavior = "Scampers" ogr…" at bounding box center [982, 174] width 356 height 278
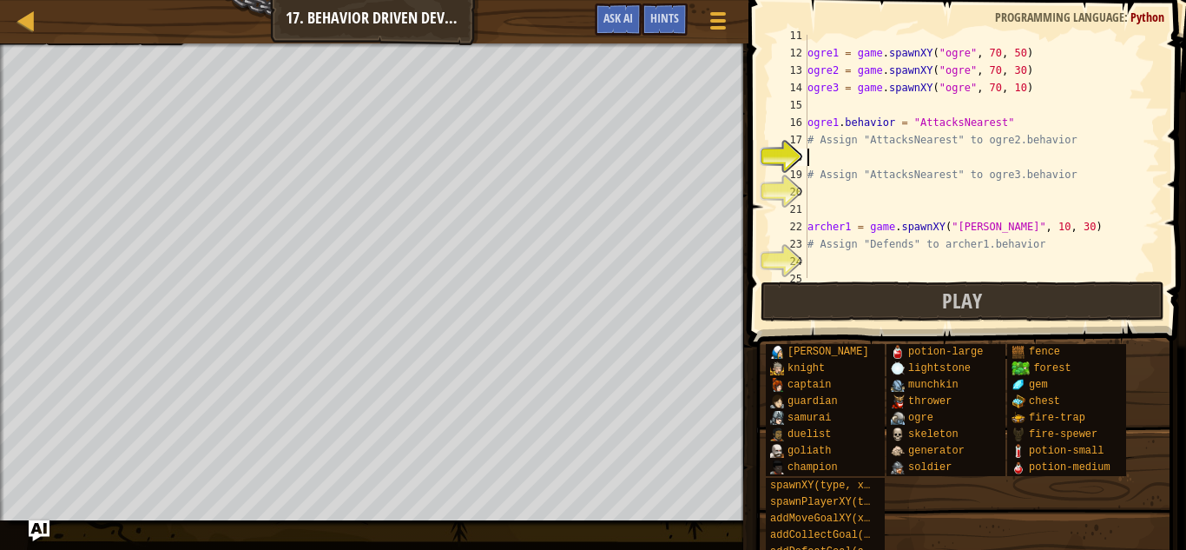
scroll to position [181, 0]
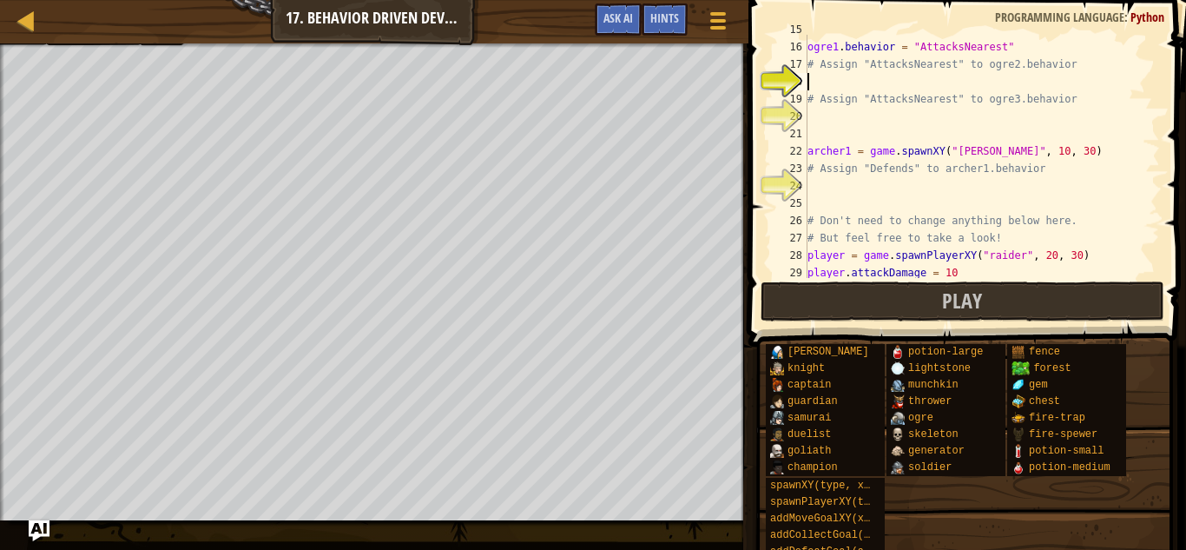
click at [867, 177] on div "ogre1 . behavior = "AttacksNearest" # Assign "AttacksNearest" to ogre2.behavior…" at bounding box center [982, 160] width 356 height 278
type textarea "# Assign "AttacksNearest" to ogre2.behavior"
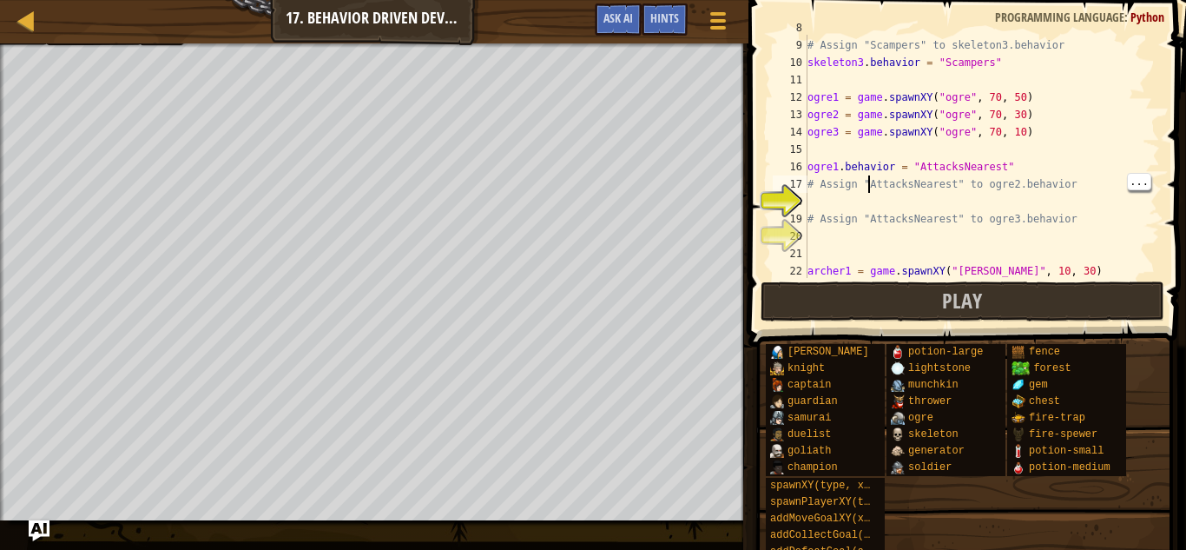
scroll to position [208, 0]
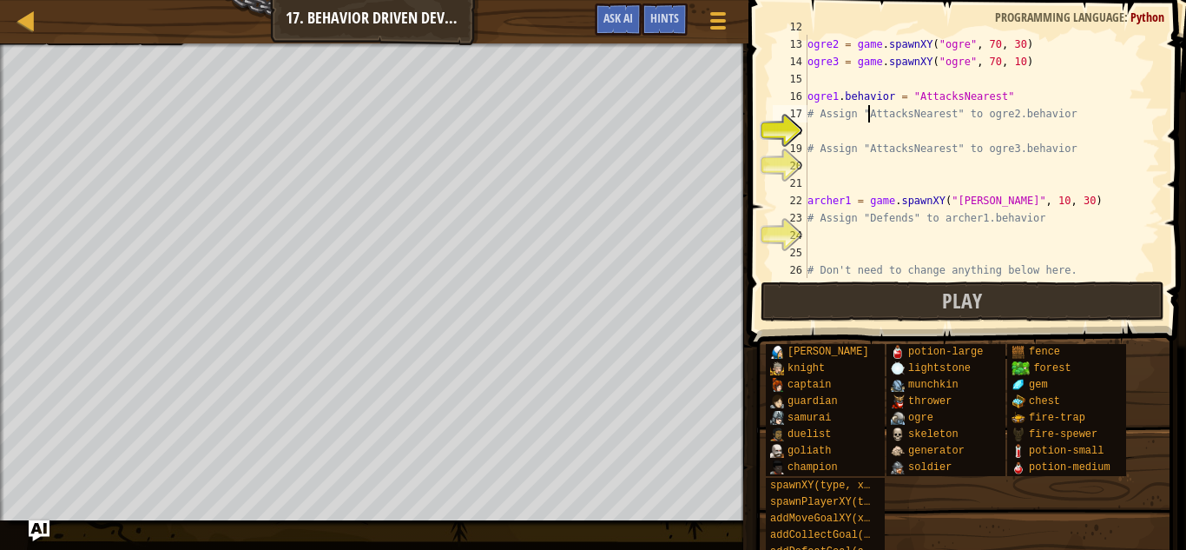
click at [844, 138] on div "ogre1 = game . spawnXY ( "ogre" , 70 , 50 ) ogre2 = game . spawnXY ( "ogre" , 7…" at bounding box center [982, 157] width 356 height 278
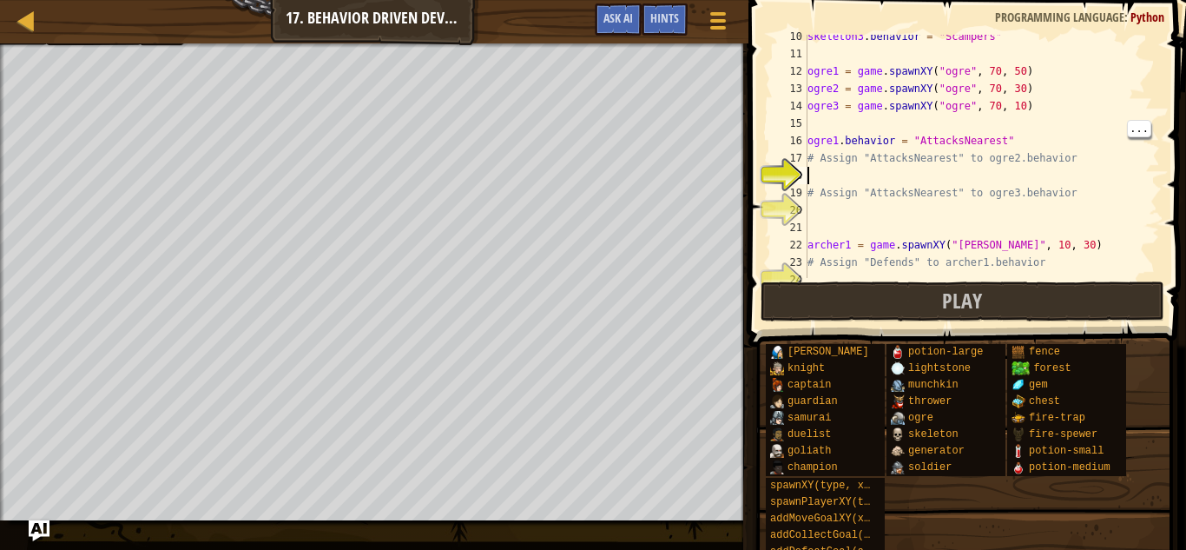
scroll to position [162, 0]
click at [813, 145] on div "skeleton3 . behavior = "Scampers" ogre1 = game . spawnXY ( "ogre" , 70 , 50 ) o…" at bounding box center [982, 168] width 356 height 278
type textarea "ogre1.behavior = "AttacksNearest""
drag, startPoint x: 809, startPoint y: 144, endPoint x: 1010, endPoint y: 136, distance: 200.7
click at [1010, 136] on div "skeleton3 . behavior = "Scampers" ogre1 = game . spawnXY ( "ogre" , 70 , 50 ) o…" at bounding box center [982, 168] width 356 height 278
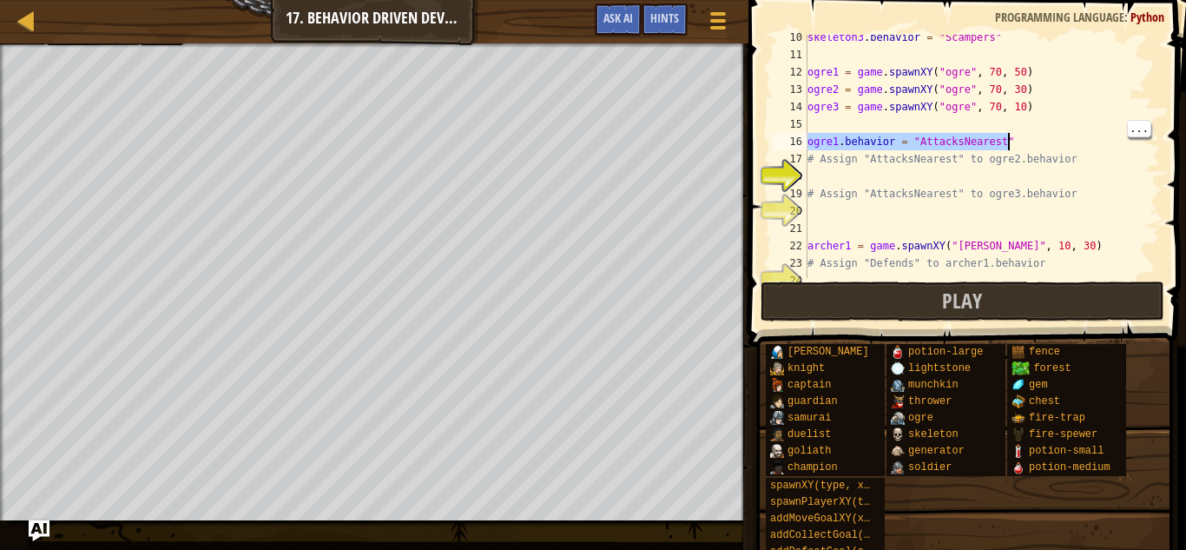
click at [995, 173] on div "skeleton3 . behavior = "Scampers" ogre1 = game . spawnXY ( "ogre" , 70 , 50 ) o…" at bounding box center [982, 168] width 356 height 278
paste textarea "ogre1.behavior = "AttacksNearest""
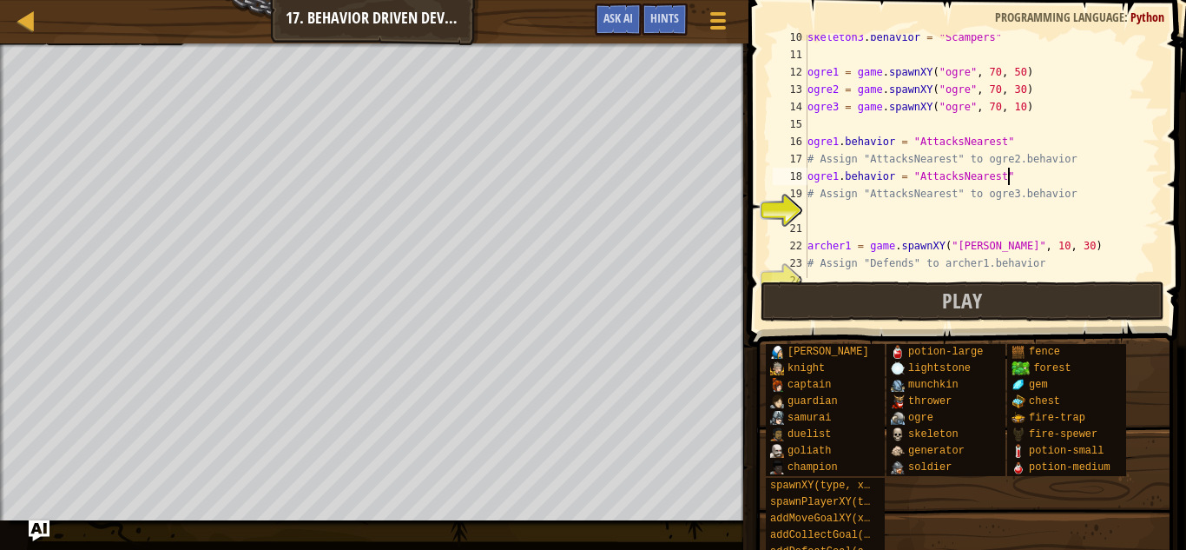
click at [838, 176] on div "skeleton3 . behavior = "Scampers" ogre1 = game . spawnXY ( "ogre" , 70 , 50 ) o…" at bounding box center [982, 168] width 356 height 278
type textarea "ogre2.behavior = "AttacksNearest""
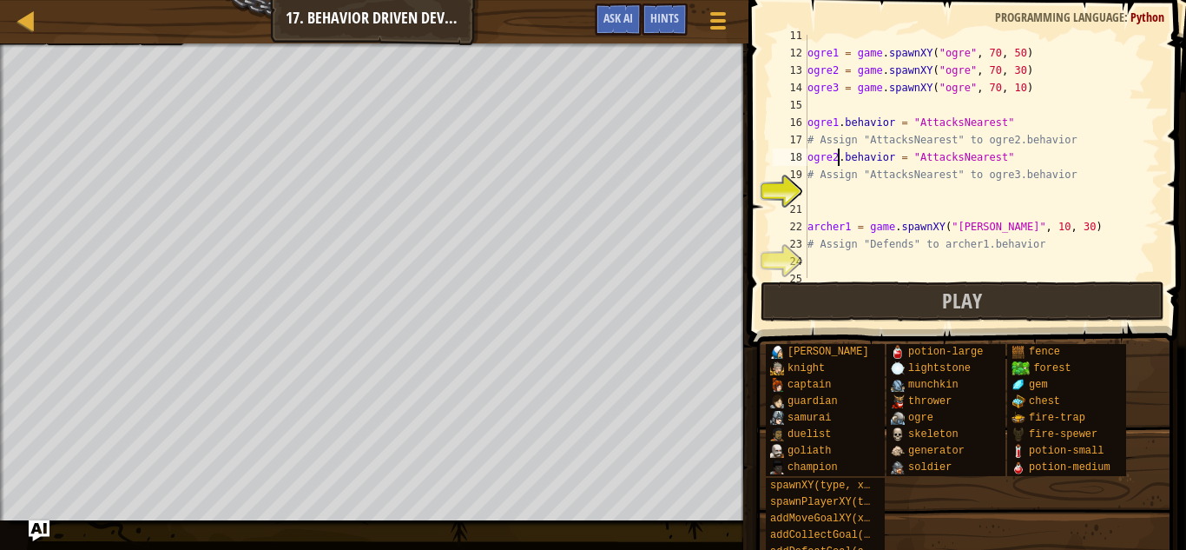
scroll to position [181, 0]
click at [884, 187] on div "ogre1 = game . spawnXY ( "ogre" , 70 , 50 ) ogre2 = game . spawnXY ( "ogre" , 7…" at bounding box center [982, 166] width 356 height 278
paste textarea "ogre1.behavior = "AttacksNearest""
click at [835, 192] on div "ogre1 = game . spawnXY ( "ogre" , 70 , 50 ) ogre2 = game . spawnXY ( "ogre" , 7…" at bounding box center [982, 166] width 356 height 278
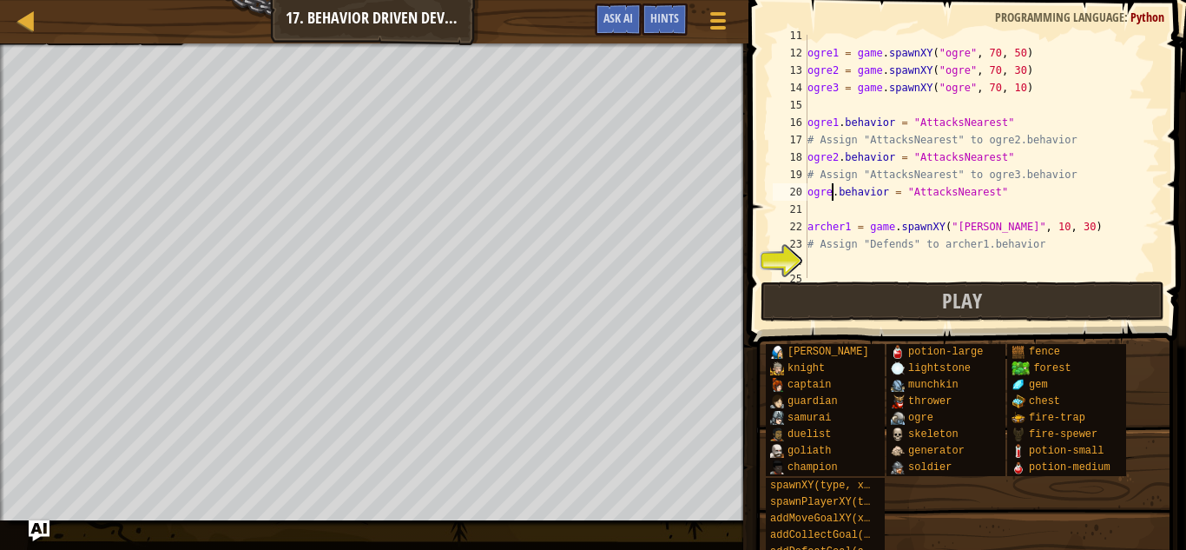
type textarea "ogre3.behavior = "AttacksNearest""
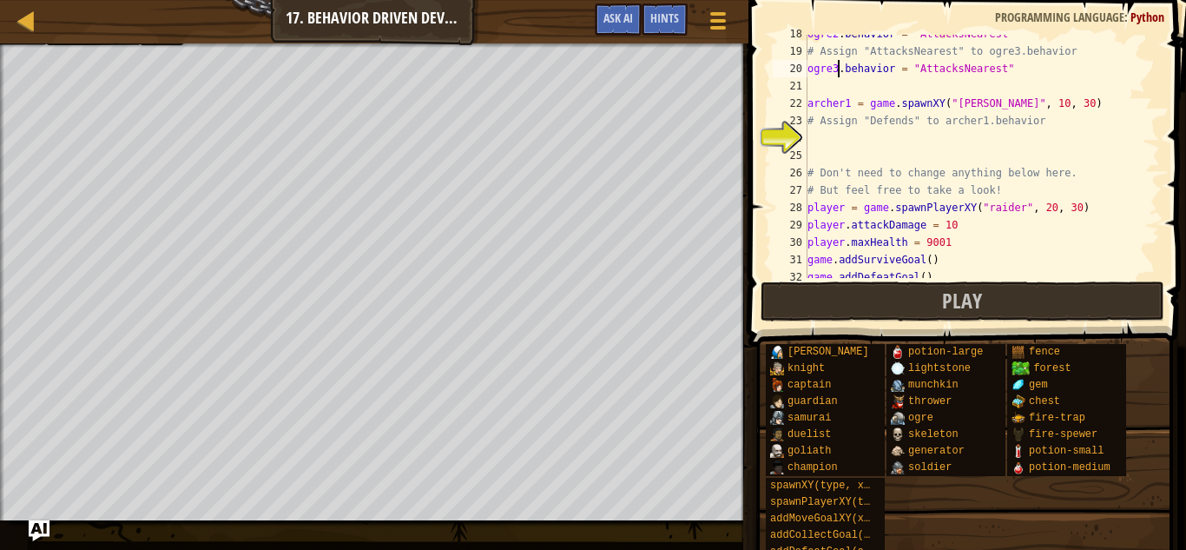
scroll to position [305, 0]
click at [891, 137] on div "ogre2 . behavior = "AttacksNearest" # Assign "AttacksNearest" to ogre3.behavior…" at bounding box center [982, 164] width 356 height 278
click at [844, 140] on div "ogre2 . behavior = "AttacksNearest" # Assign "AttacksNearest" to ogre3.behavior…" at bounding box center [982, 164] width 356 height 278
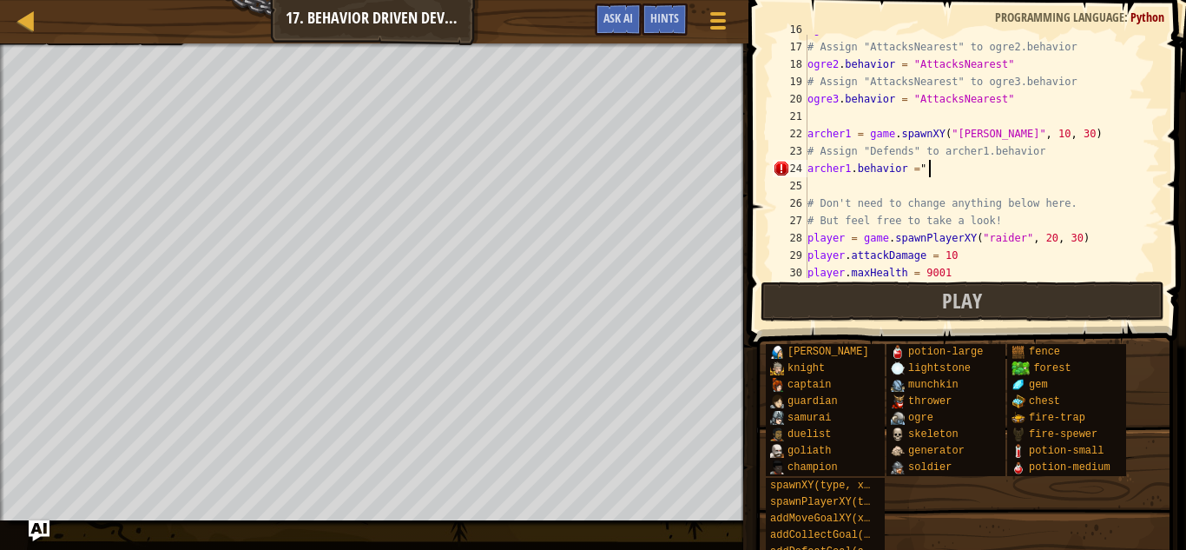
scroll to position [8, 16]
type textarea "archer1.behavior = "Defends""
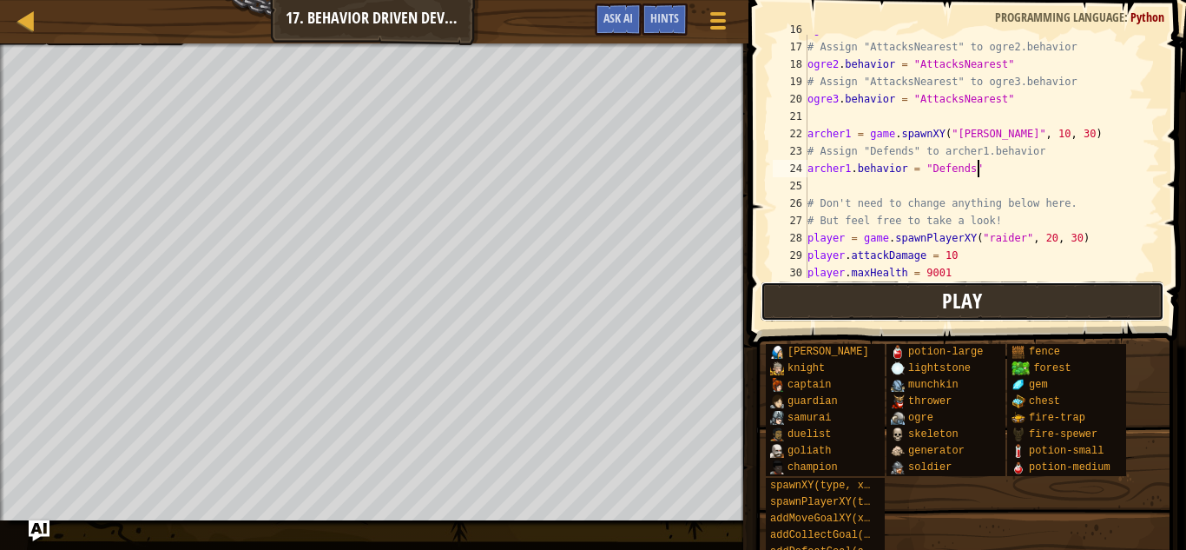
click at [1025, 301] on button "Play" at bounding box center [963, 301] width 405 height 40
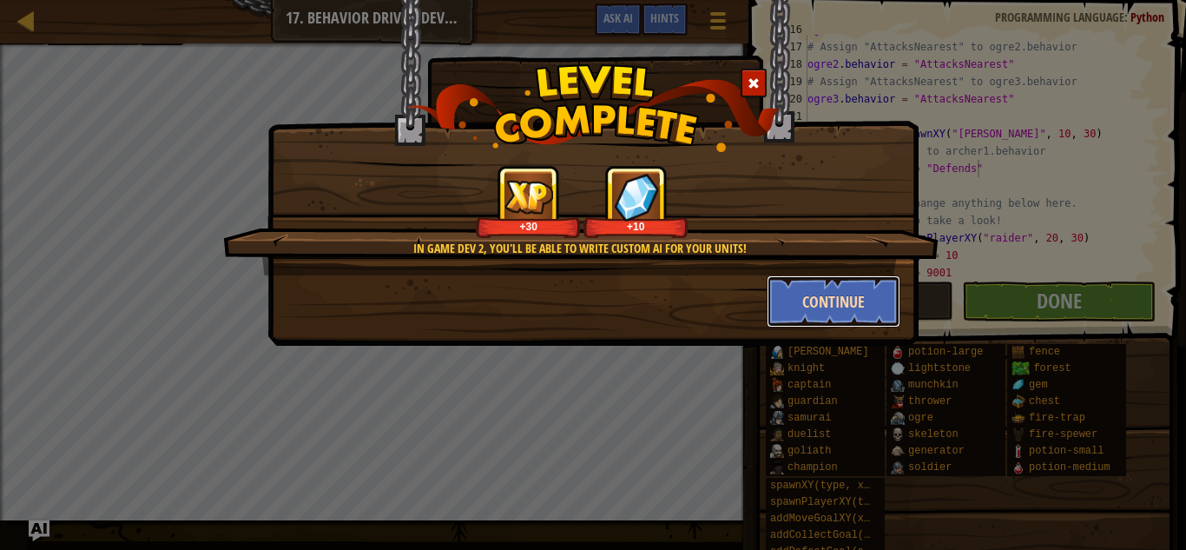
click at [802, 283] on button "Continue" at bounding box center [834, 301] width 135 height 52
